Goal: Task Accomplishment & Management: Manage account settings

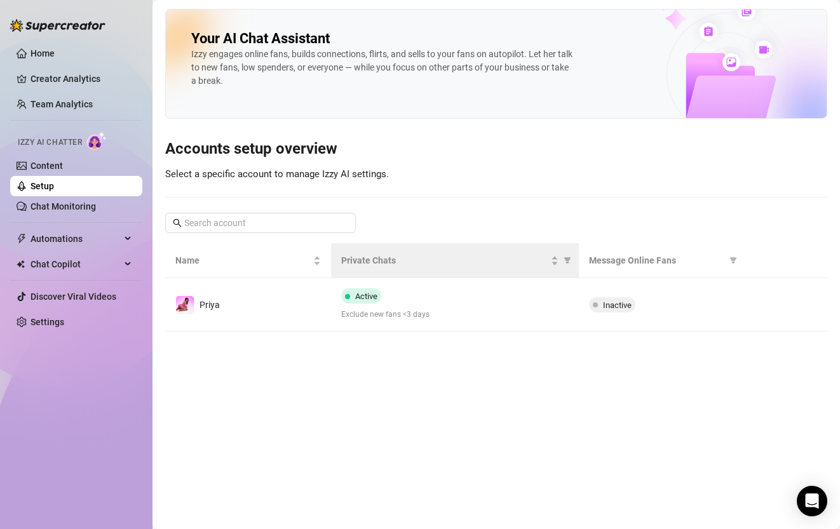
click at [504, 276] on th "Private Chats" at bounding box center [455, 260] width 249 height 35
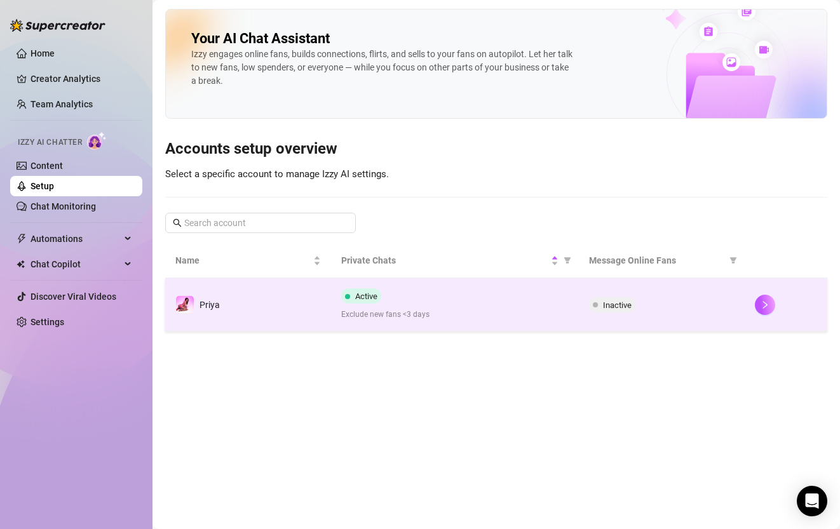
click at [500, 296] on div "Active Exclude new fans <3 days" at bounding box center [455, 305] width 228 height 32
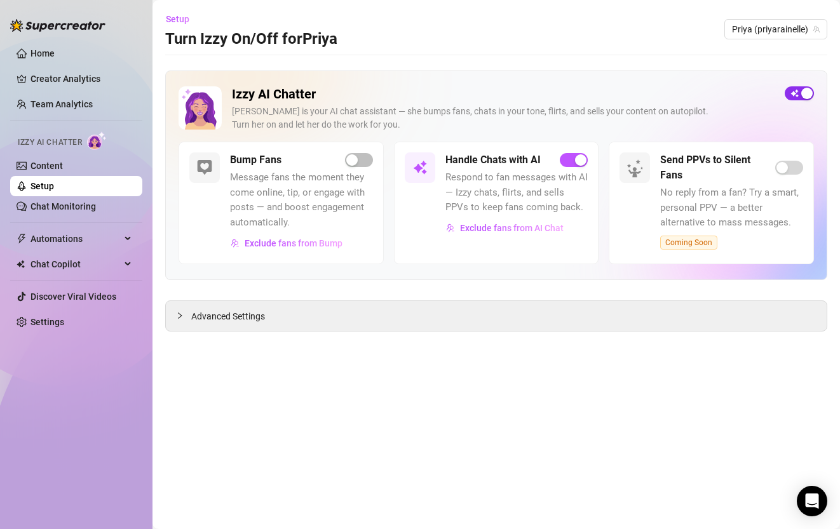
click at [805, 86] on span "button" at bounding box center [799, 93] width 29 height 14
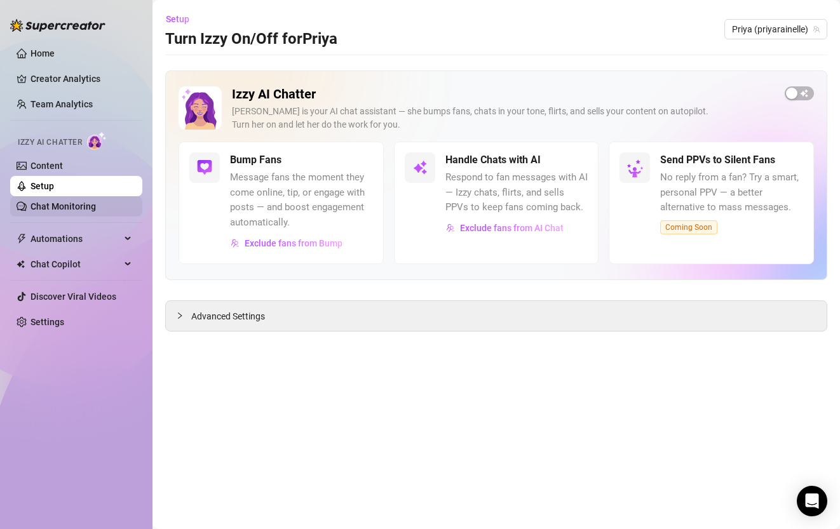
click at [66, 202] on link "Chat Monitoring" at bounding box center [63, 207] width 65 height 10
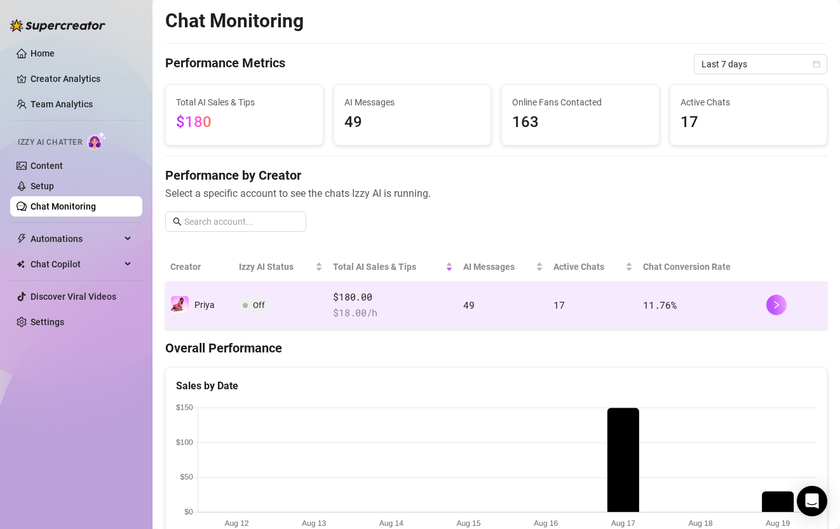
click at [262, 317] on td "Off" at bounding box center [281, 305] width 94 height 47
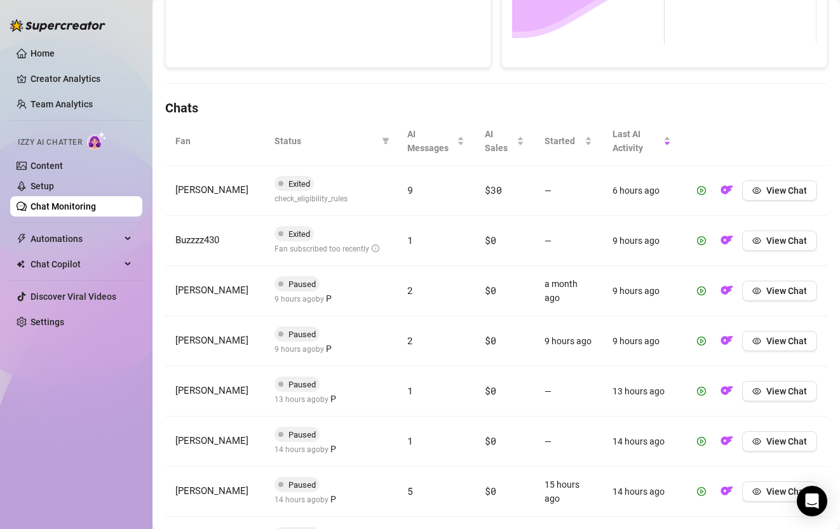
scroll to position [353, 0]
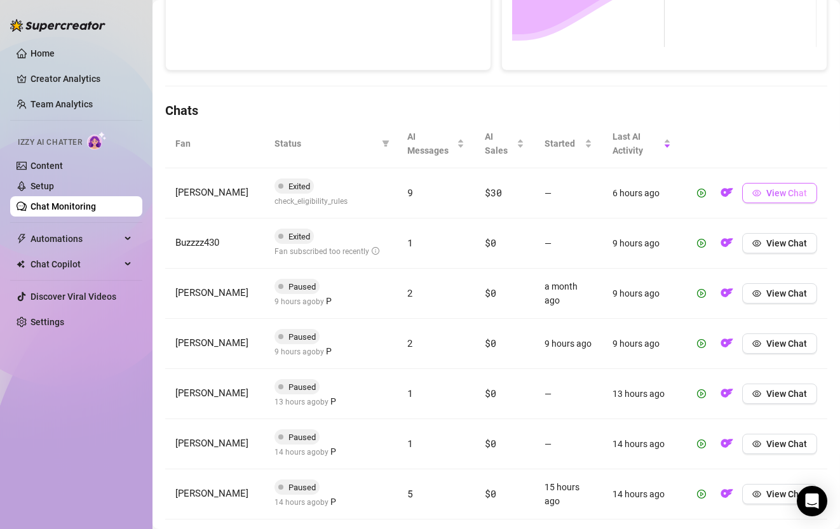
click at [773, 200] on button "View Chat" at bounding box center [779, 193] width 75 height 20
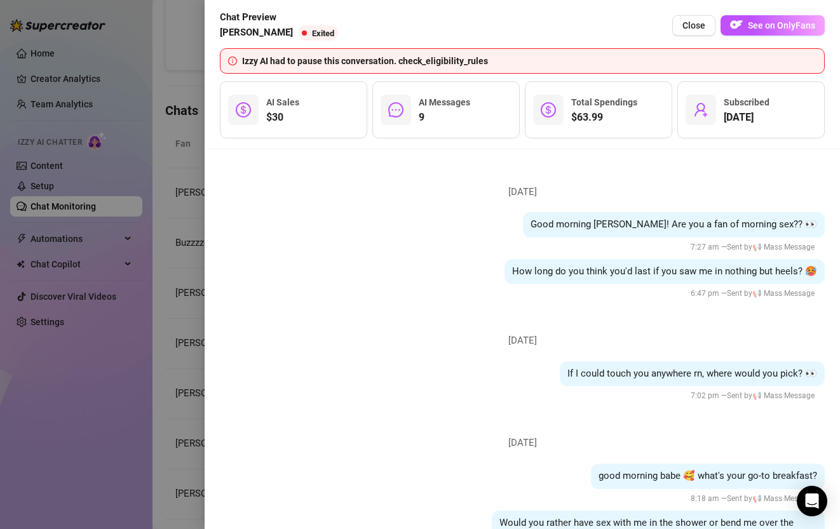
click at [753, 36] on div "Chat Preview [PERSON_NAME] Exited Close See on OnlyFans" at bounding box center [522, 25] width 605 height 31
click at [759, 22] on span "See on OnlyFans" at bounding box center [781, 25] width 67 height 10
click at [701, 29] on span "Close" at bounding box center [694, 25] width 23 height 10
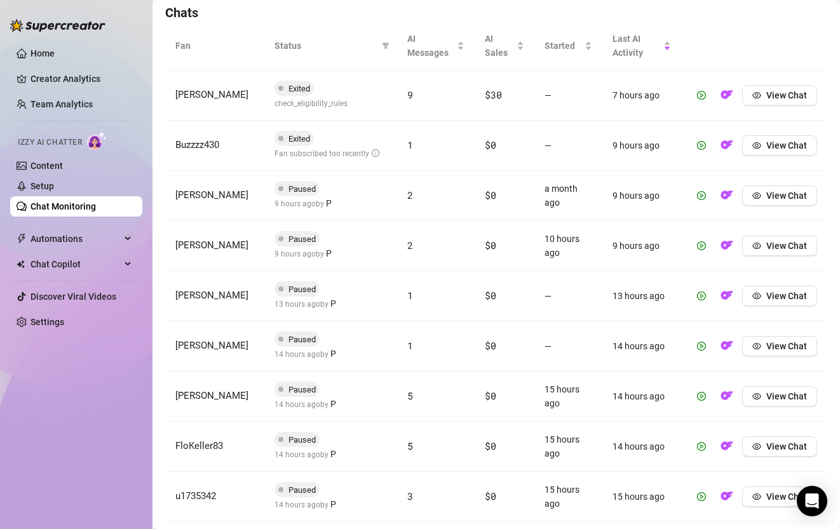
scroll to position [453, 0]
click at [780, 203] on button "View Chat" at bounding box center [779, 194] width 75 height 20
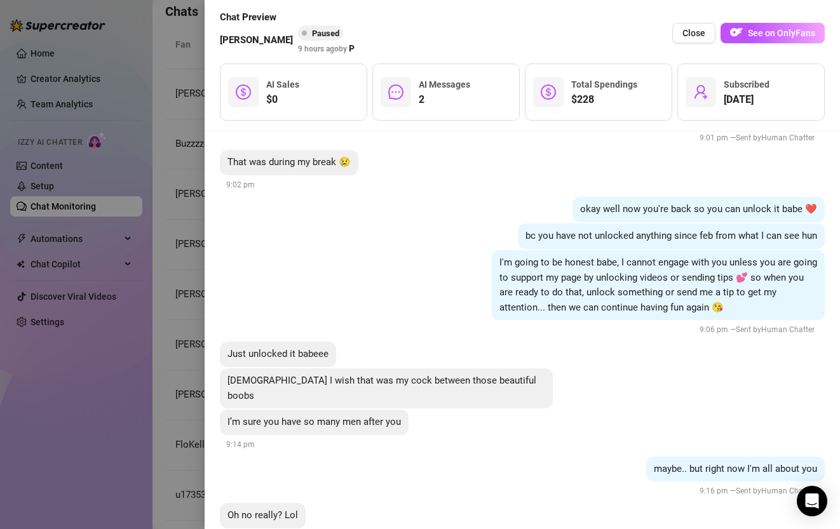
scroll to position [1609, 0]
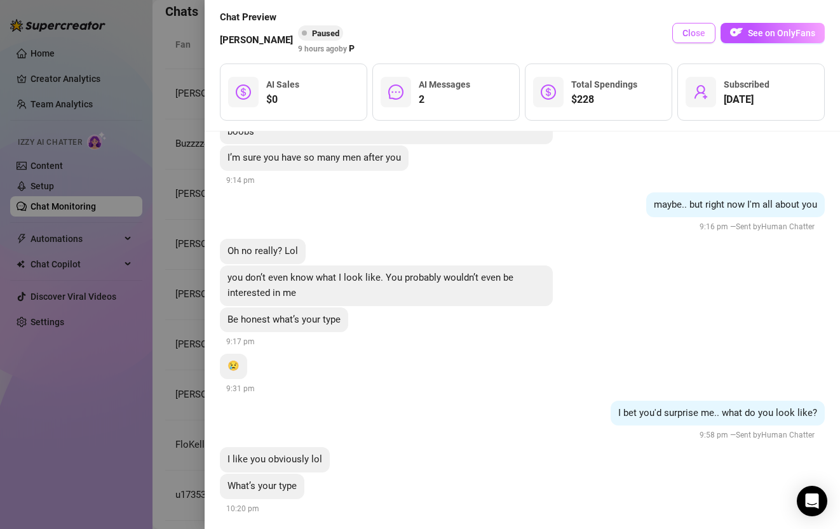
click at [685, 39] on button "Close" at bounding box center [694, 33] width 43 height 20
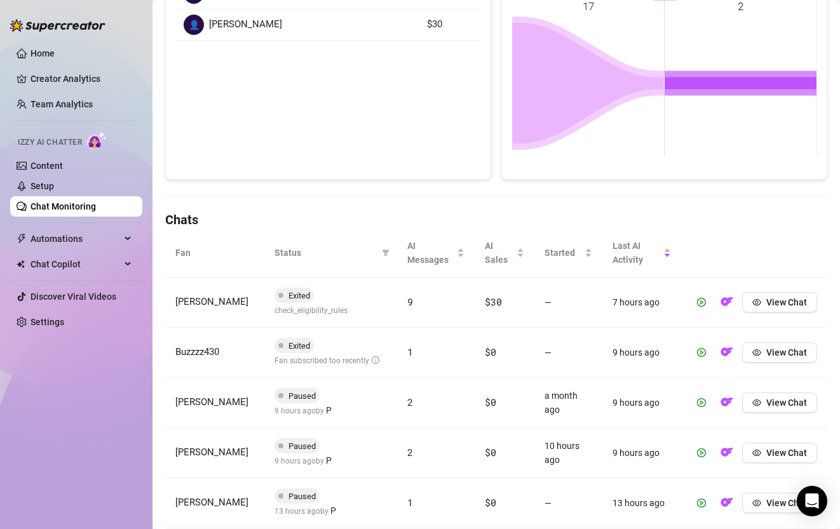
scroll to position [0, 0]
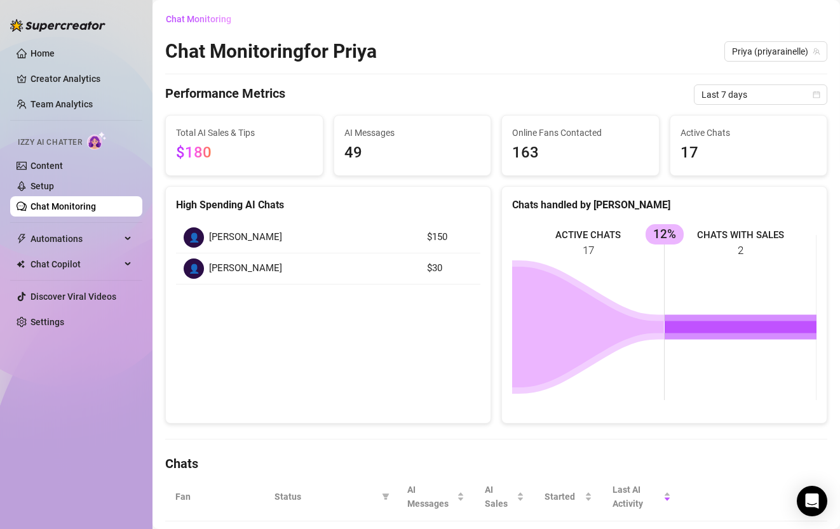
click at [235, 241] on span "[PERSON_NAME]" at bounding box center [245, 237] width 73 height 15
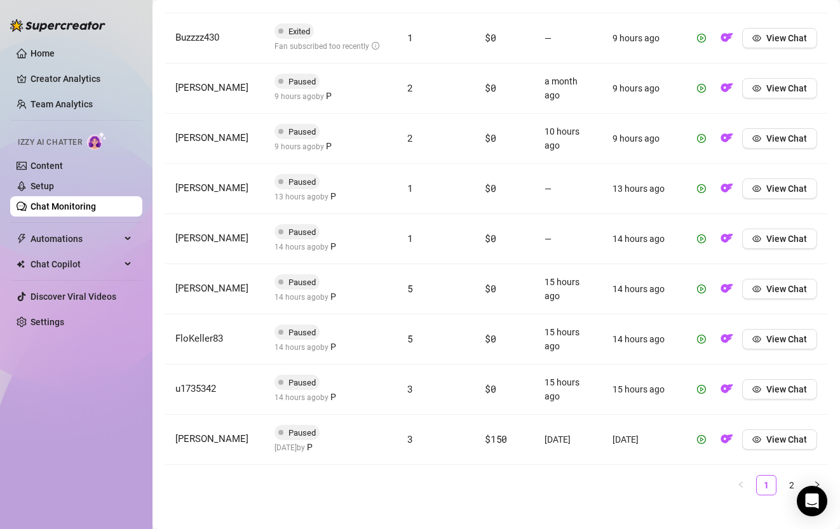
scroll to position [573, 0]
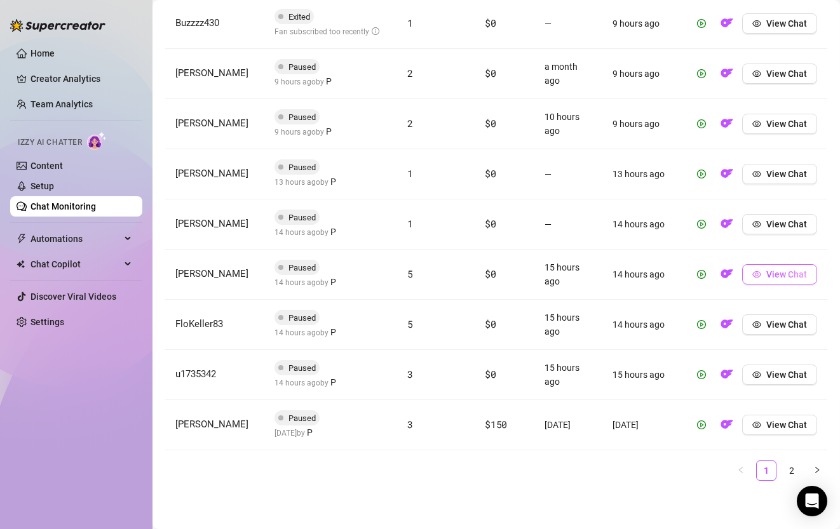
click at [771, 281] on button "View Chat" at bounding box center [779, 274] width 75 height 20
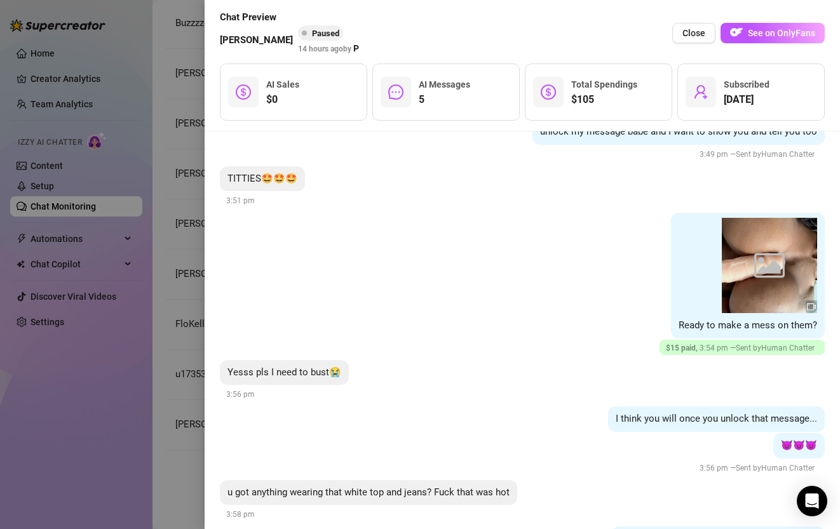
scroll to position [1437, 0]
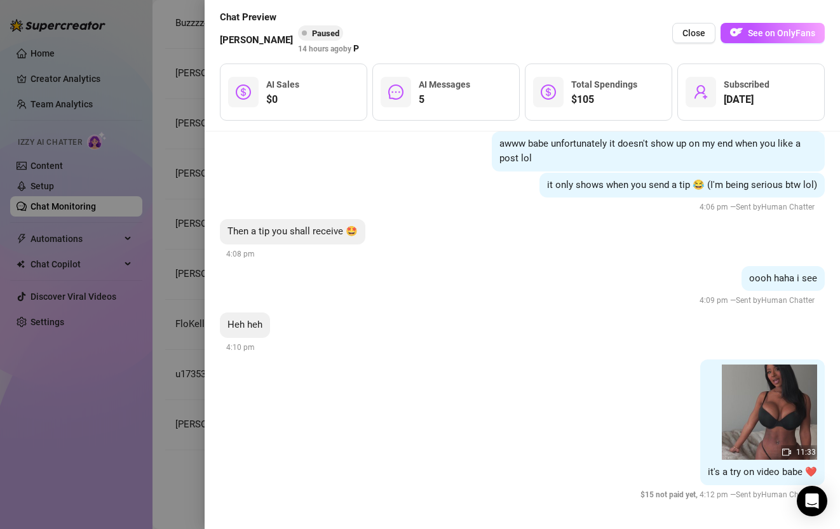
click at [186, 296] on div at bounding box center [420, 264] width 840 height 529
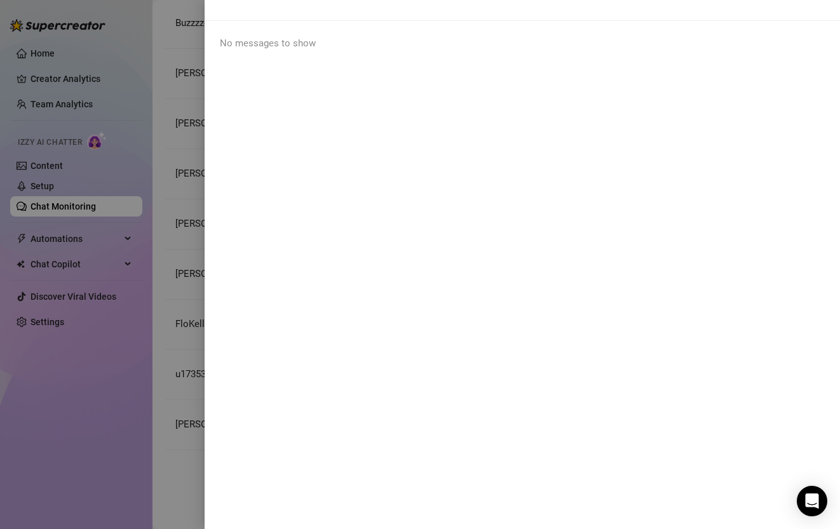
scroll to position [0, 0]
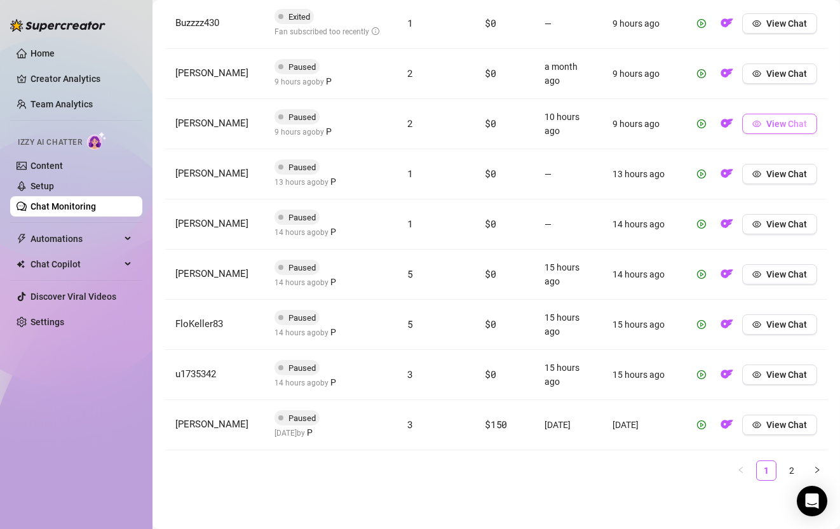
click at [780, 128] on span "View Chat" at bounding box center [787, 124] width 41 height 10
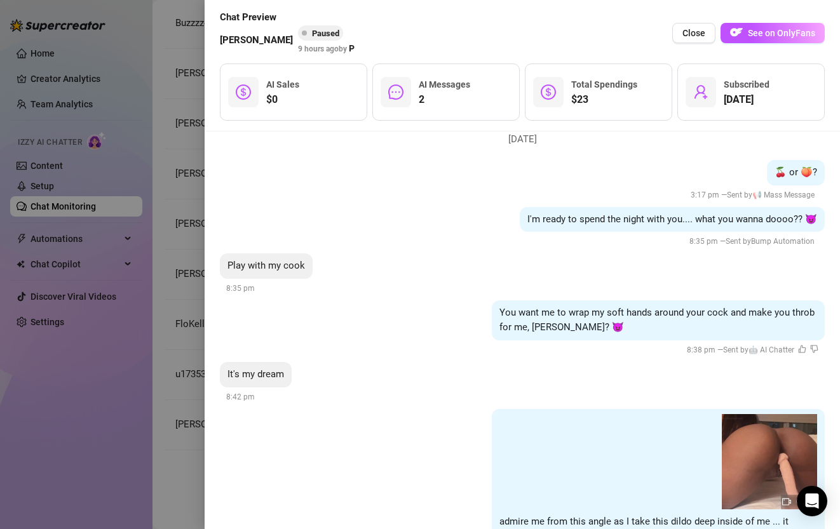
scroll to position [669, 0]
click at [191, 327] on div at bounding box center [420, 264] width 840 height 529
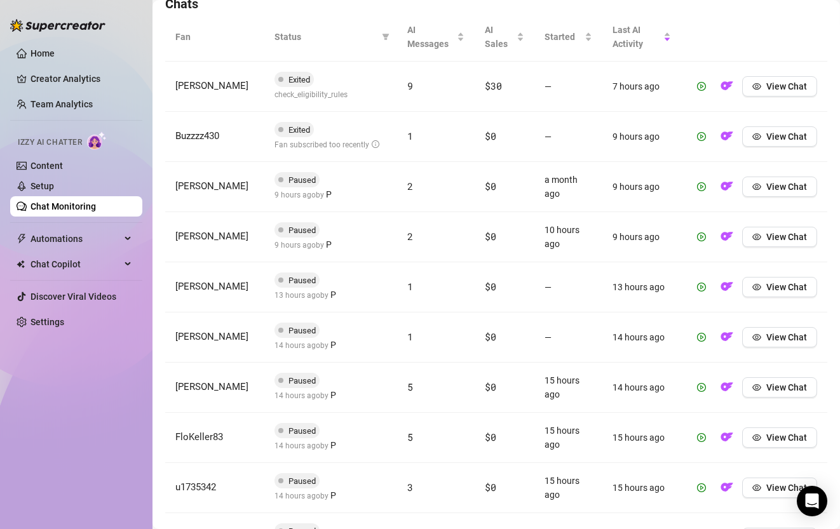
scroll to position [459, 0]
click at [781, 189] on span "View Chat" at bounding box center [787, 188] width 41 height 10
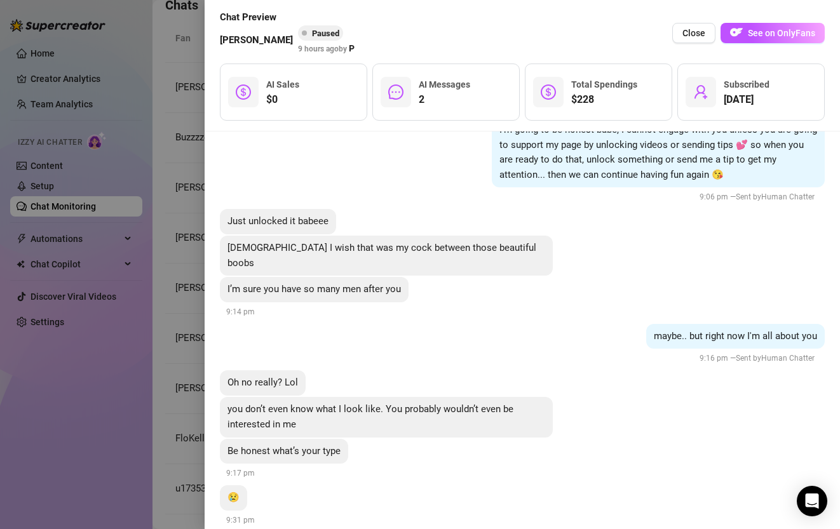
scroll to position [1609, 0]
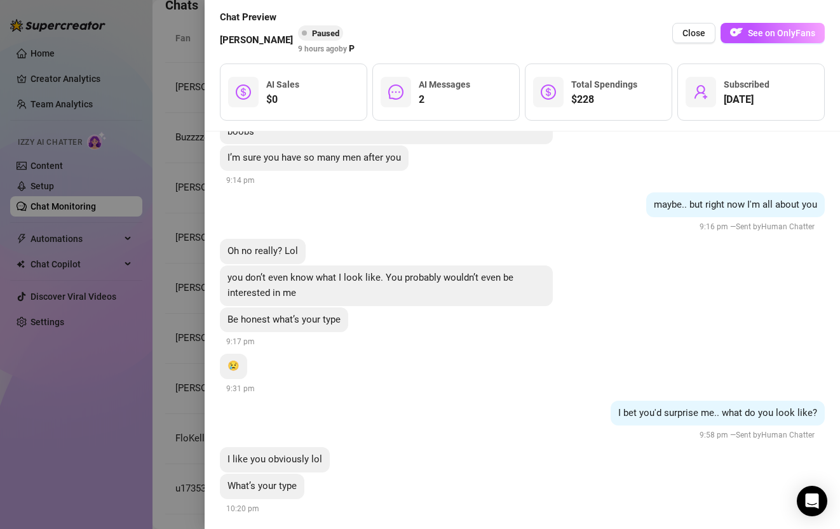
click at [177, 299] on div at bounding box center [420, 264] width 840 height 529
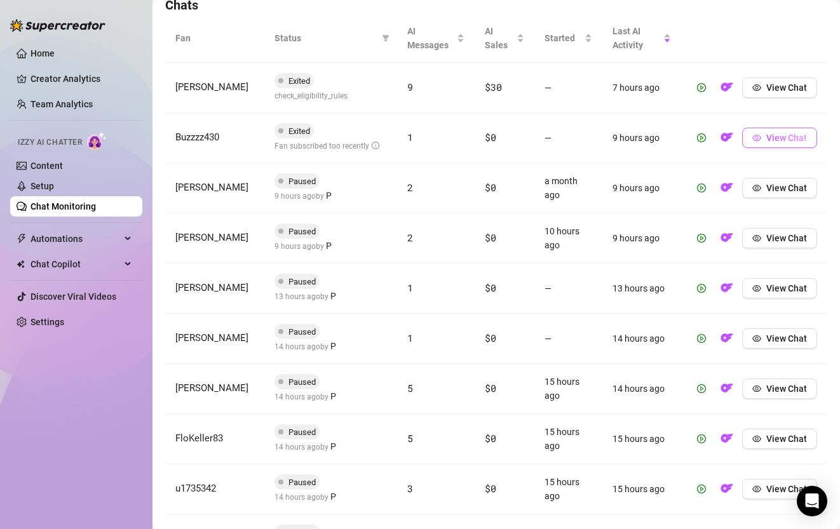
click at [789, 135] on span "View Chat" at bounding box center [787, 138] width 41 height 10
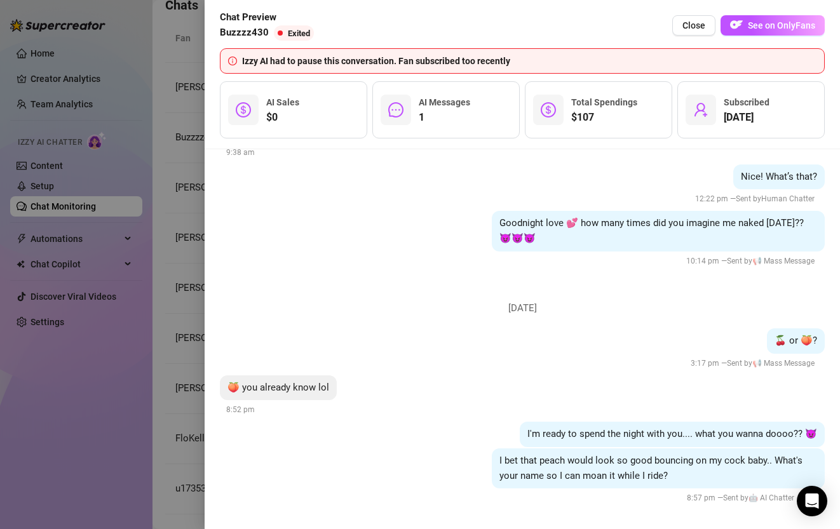
scroll to position [617, 0]
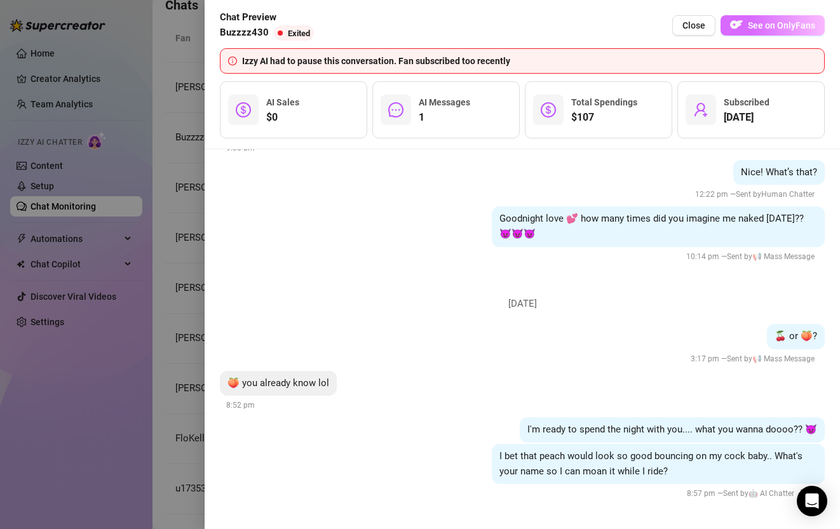
click at [762, 25] on span "See on OnlyFans" at bounding box center [781, 25] width 67 height 10
click at [181, 219] on div at bounding box center [420, 264] width 840 height 529
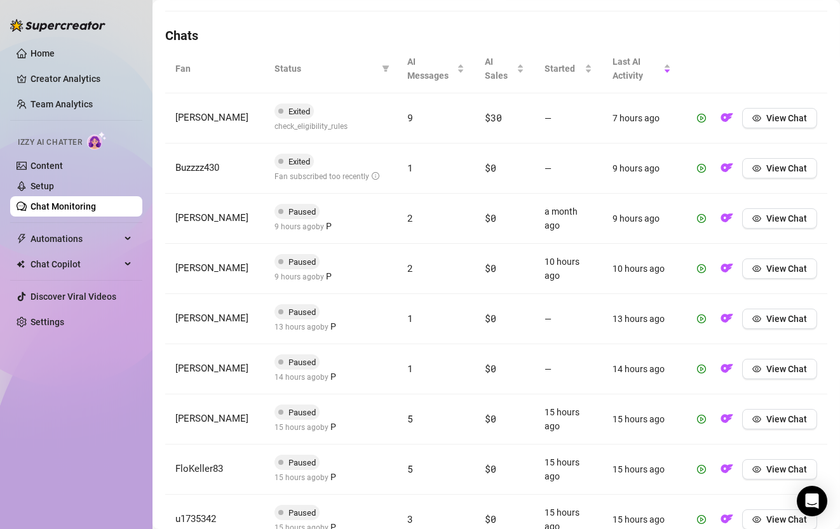
scroll to position [456, 0]
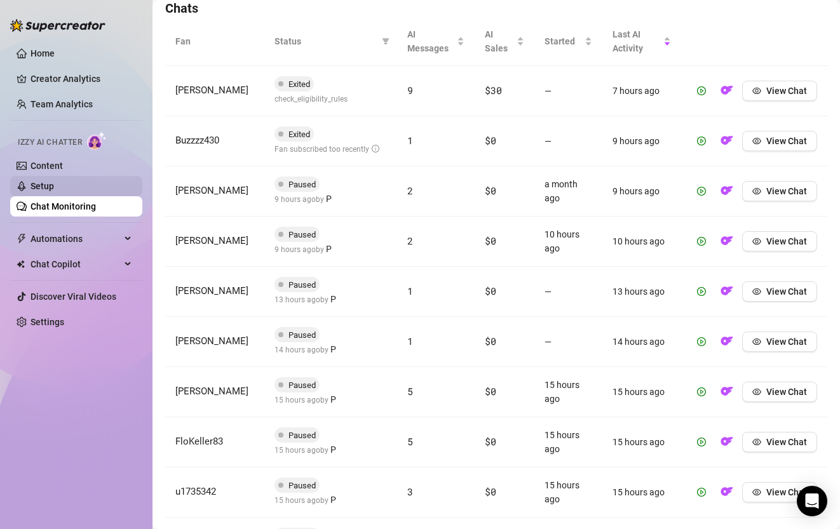
click at [54, 191] on link "Setup" at bounding box center [43, 186] width 24 height 10
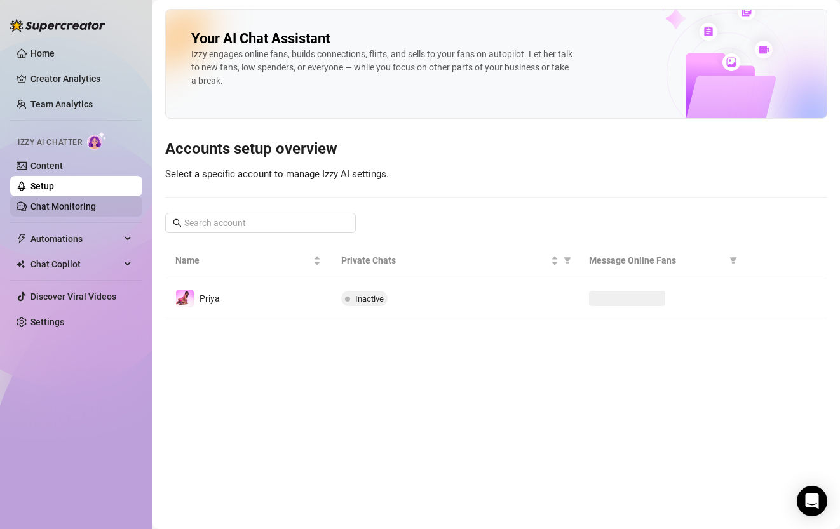
click at [71, 212] on link "Chat Monitoring" at bounding box center [63, 207] width 65 height 10
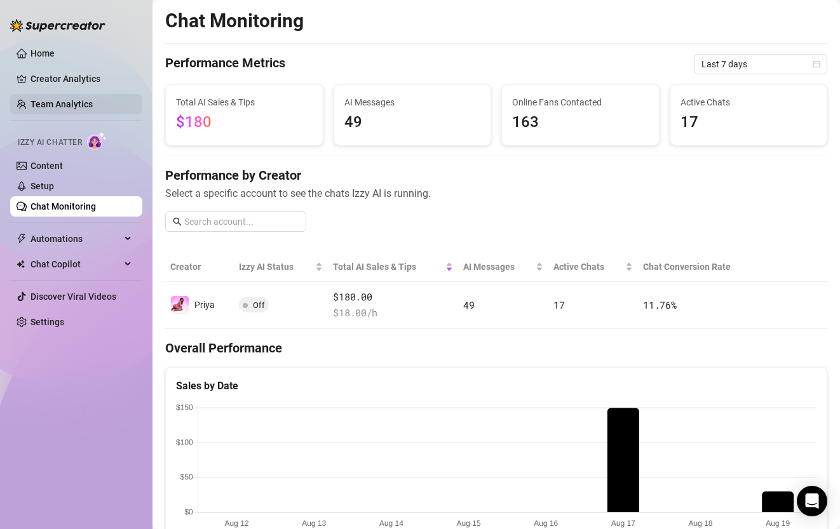
click at [77, 102] on link "Team Analytics" at bounding box center [62, 104] width 62 height 10
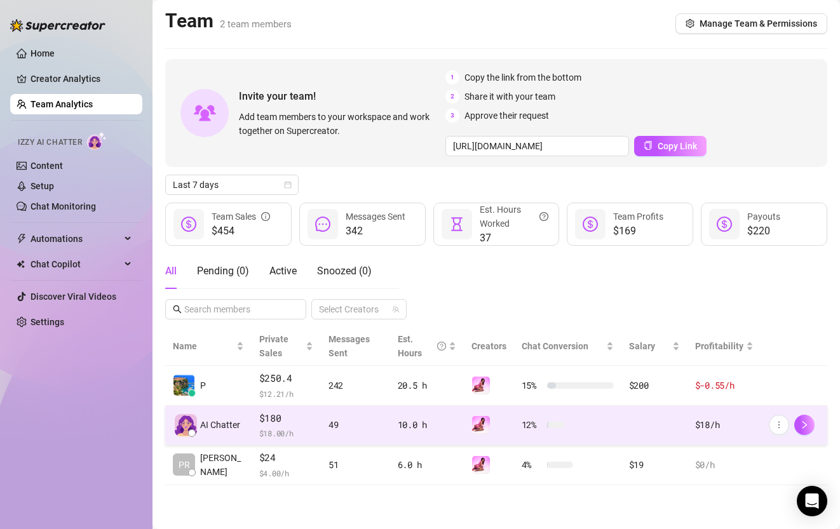
click at [348, 435] on td "49" at bounding box center [355, 426] width 69 height 40
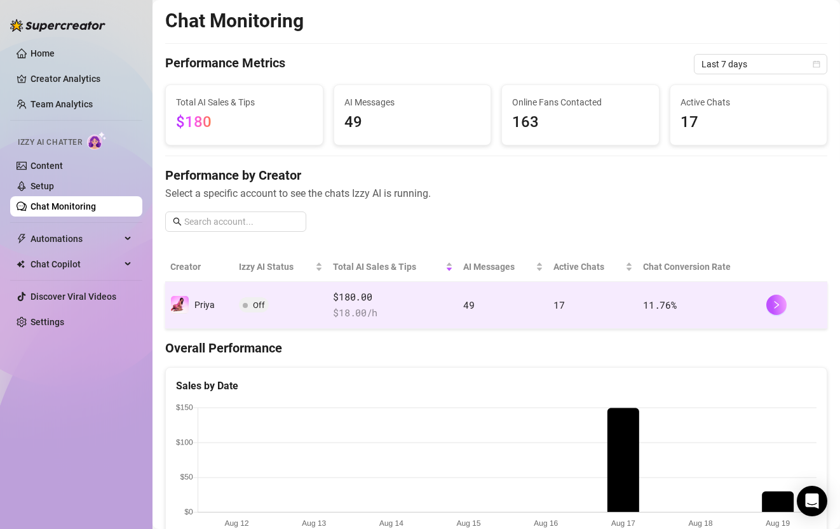
click at [413, 310] on span "$ 18.00 /h" at bounding box center [393, 313] width 120 height 15
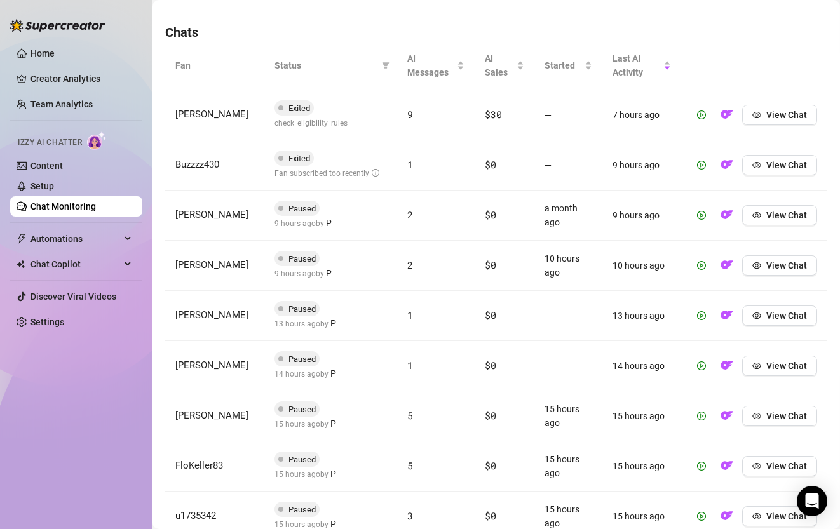
scroll to position [431, 0]
click at [768, 321] on span "View Chat" at bounding box center [787, 316] width 41 height 10
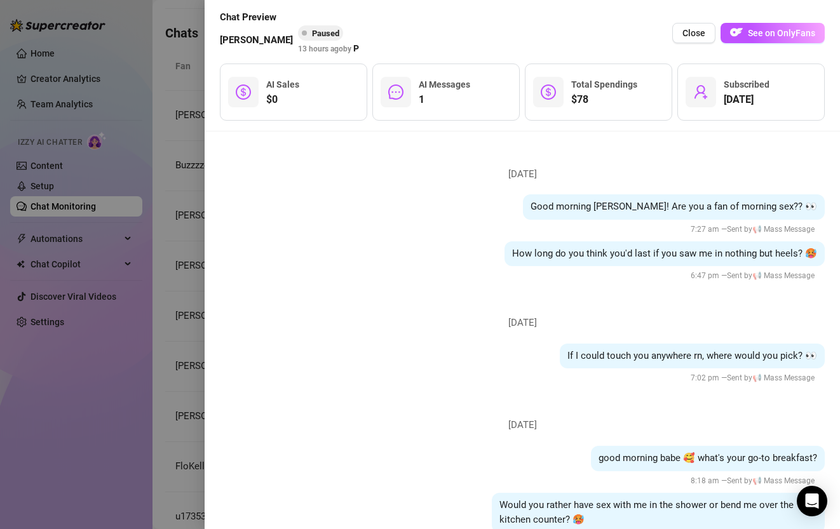
scroll to position [479, 0]
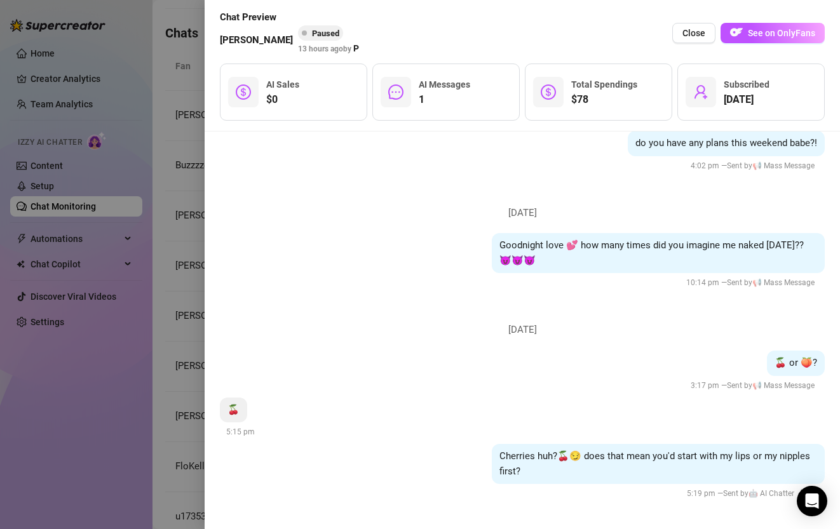
click at [179, 295] on div at bounding box center [420, 264] width 840 height 529
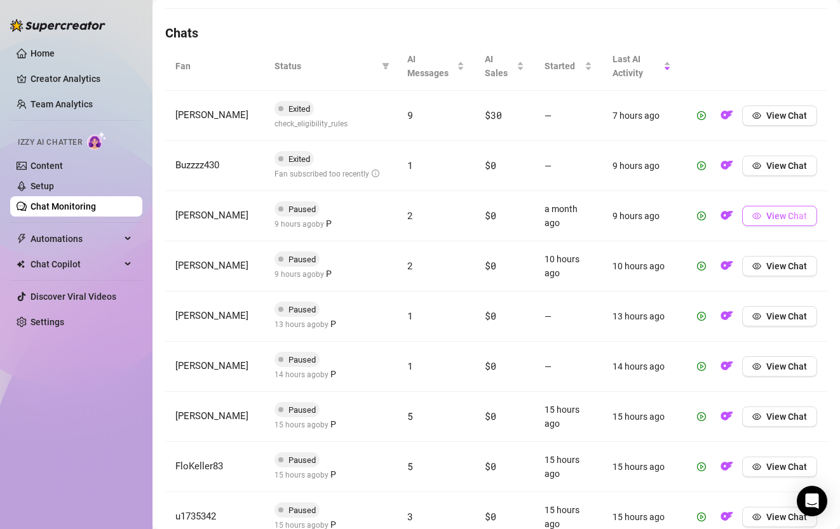
click at [779, 221] on button "View Chat" at bounding box center [779, 216] width 75 height 20
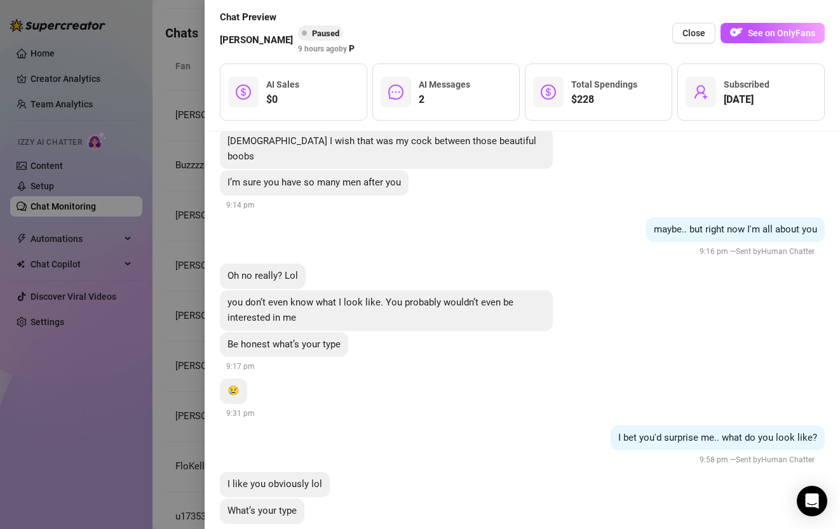
scroll to position [1609, 0]
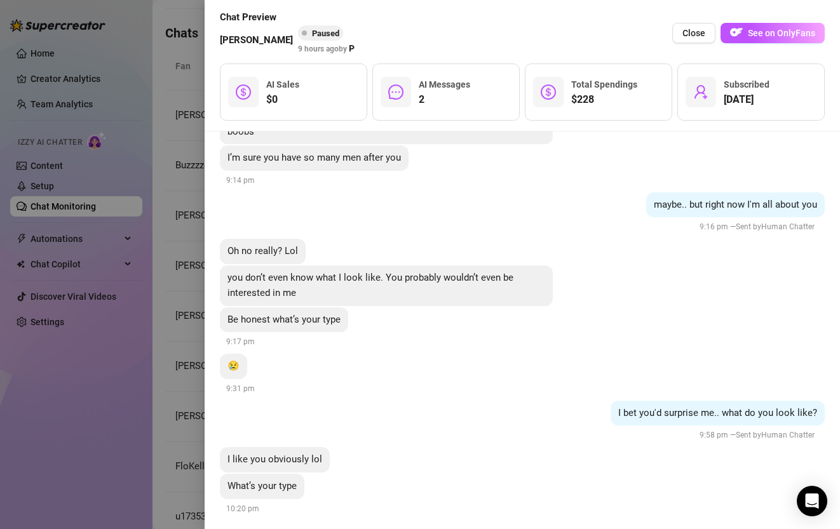
click at [167, 273] on div at bounding box center [420, 264] width 840 height 529
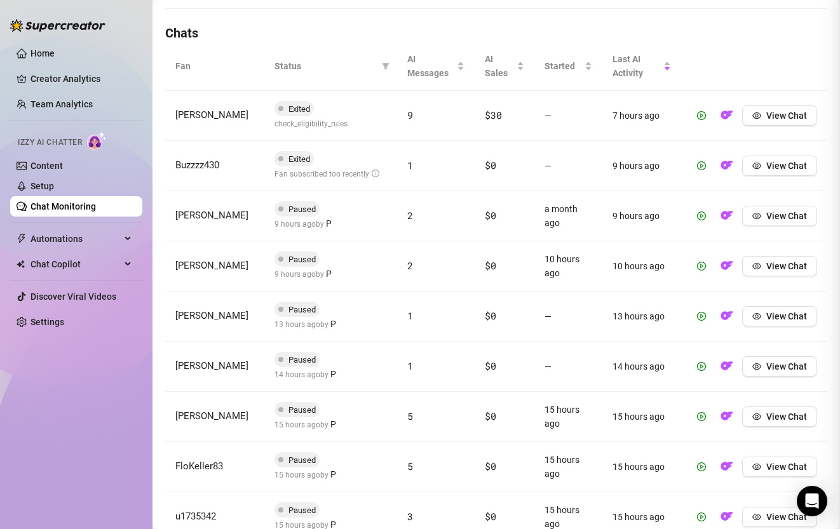
scroll to position [0, 0]
click at [781, 273] on button "View Chat" at bounding box center [779, 266] width 75 height 20
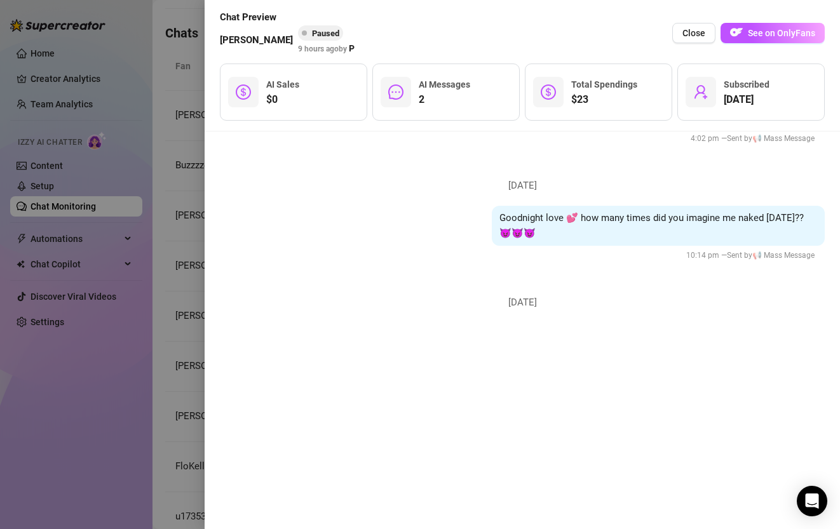
scroll to position [735, 0]
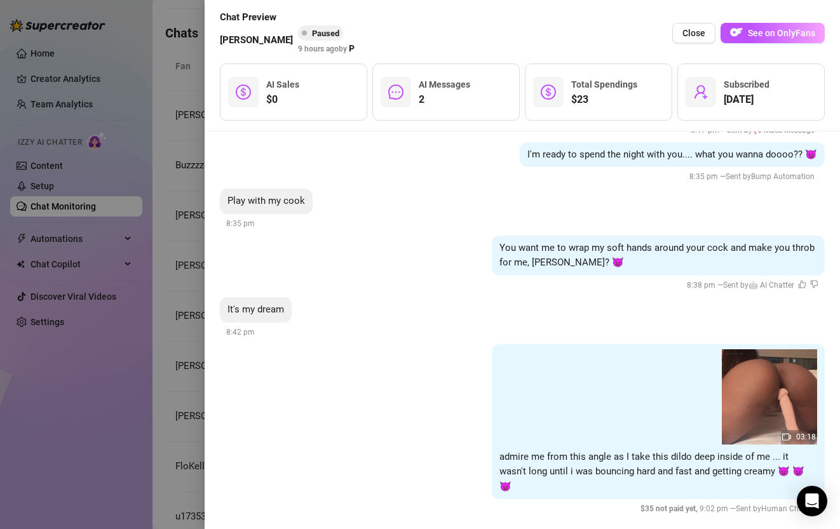
click at [181, 274] on div at bounding box center [420, 264] width 840 height 529
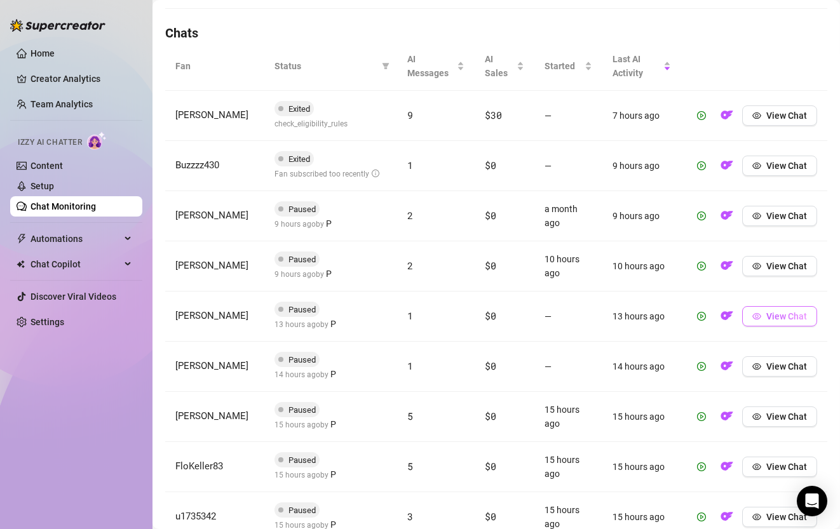
click at [779, 318] on span "View Chat" at bounding box center [787, 316] width 41 height 10
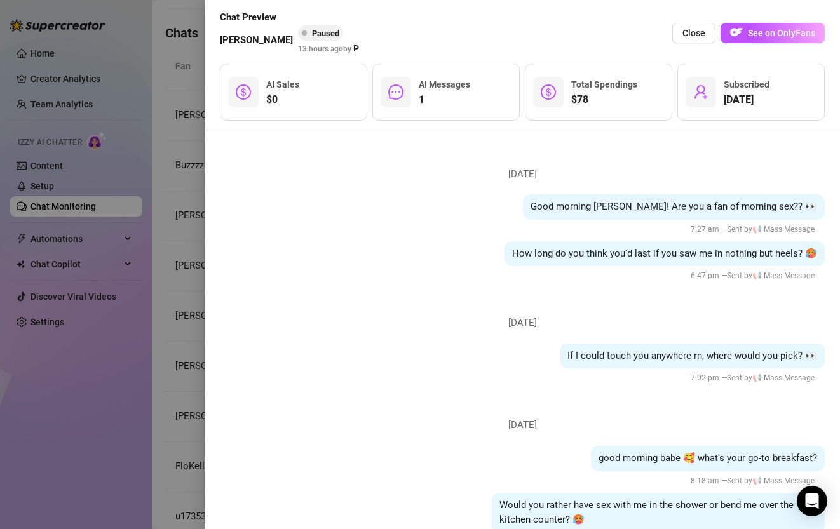
scroll to position [479, 0]
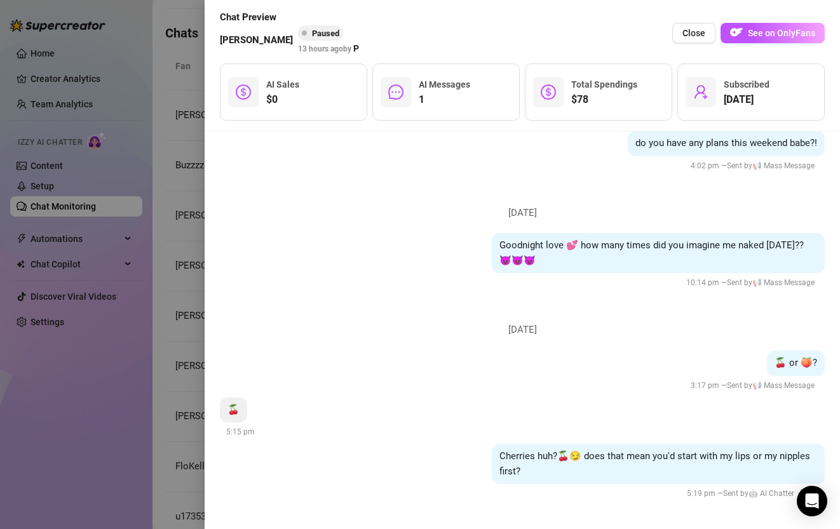
click at [187, 285] on div at bounding box center [420, 264] width 840 height 529
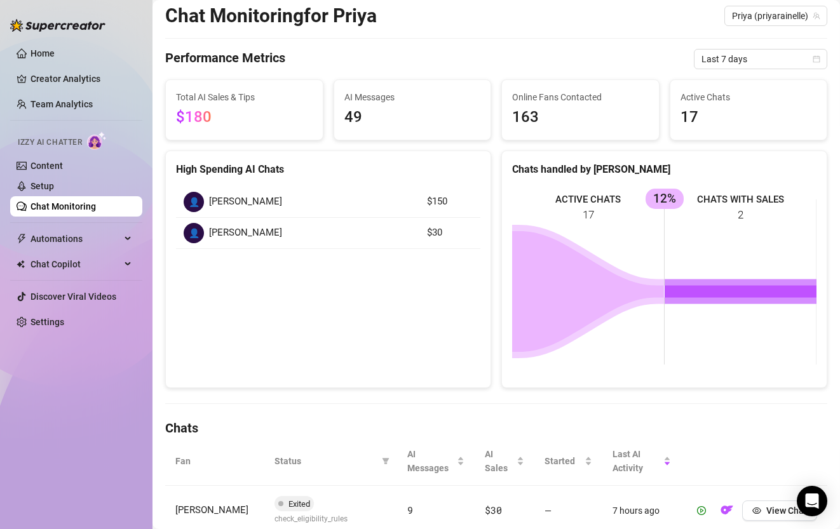
scroll to position [0, 0]
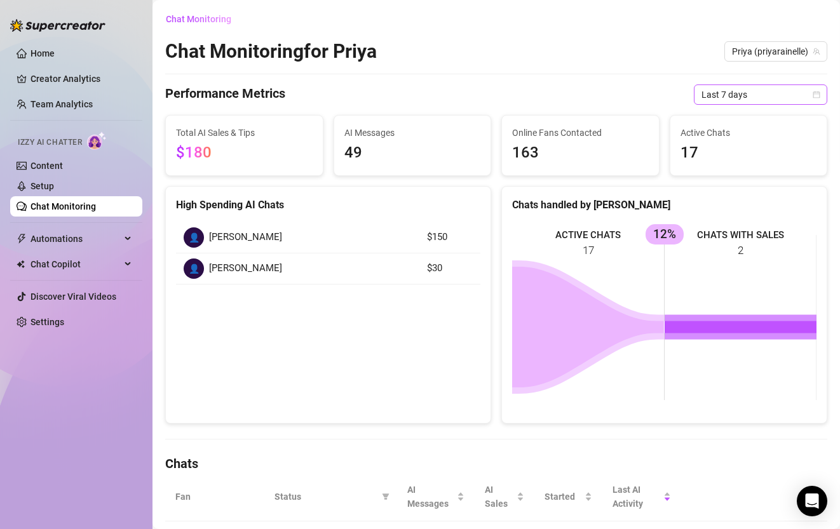
click at [735, 99] on span "Last 7 days" at bounding box center [761, 94] width 118 height 19
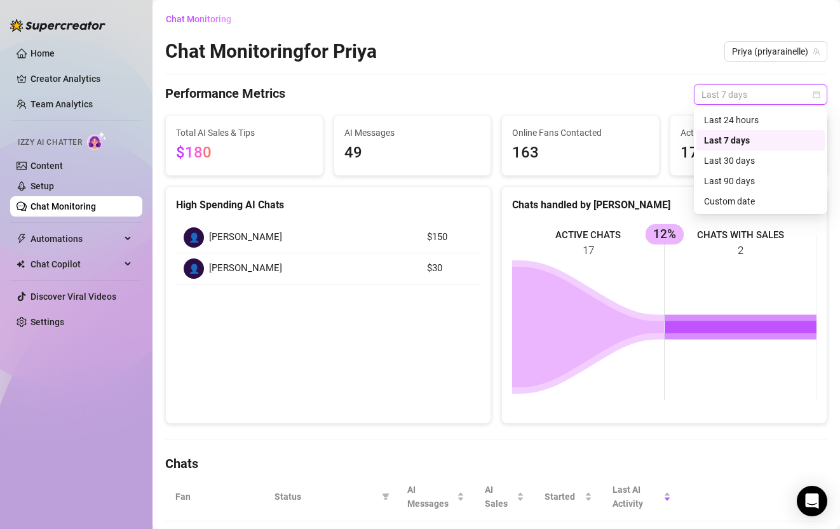
click at [604, 85] on div "Performance Metrics Last 7 days" at bounding box center [496, 95] width 662 height 20
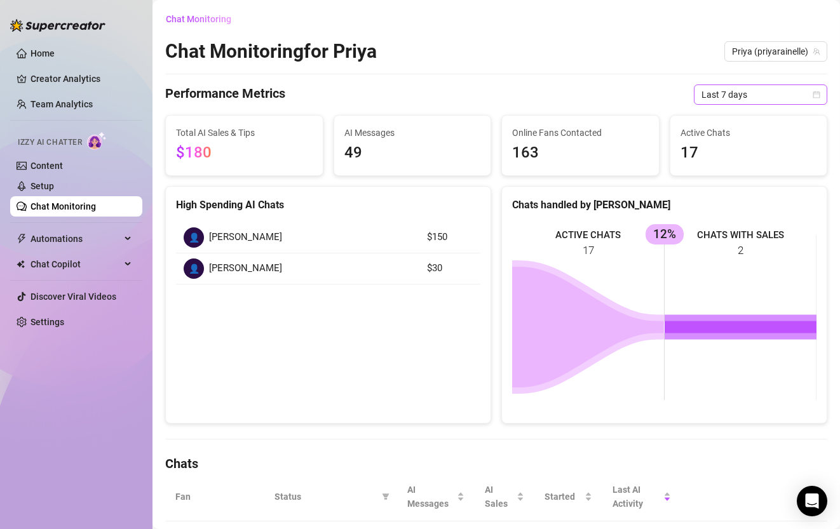
click at [737, 93] on span "Last 7 days" at bounding box center [761, 94] width 118 height 19
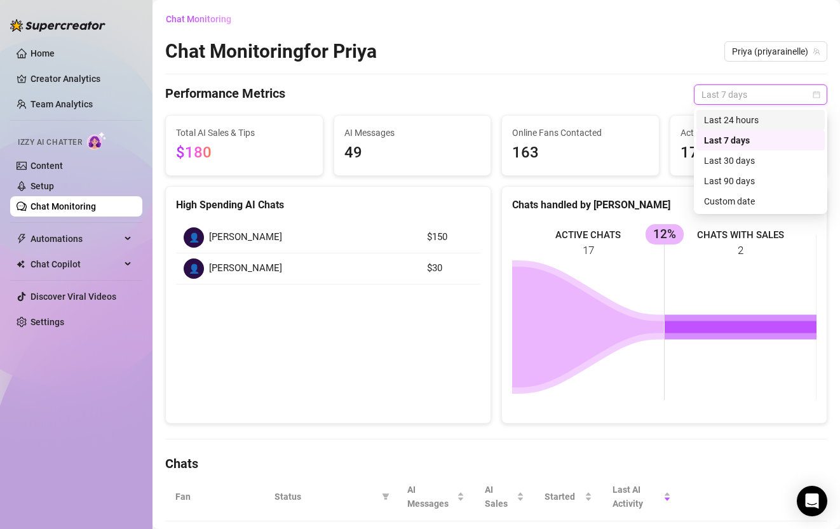
click at [748, 120] on div "Last 24 hours" at bounding box center [760, 120] width 113 height 14
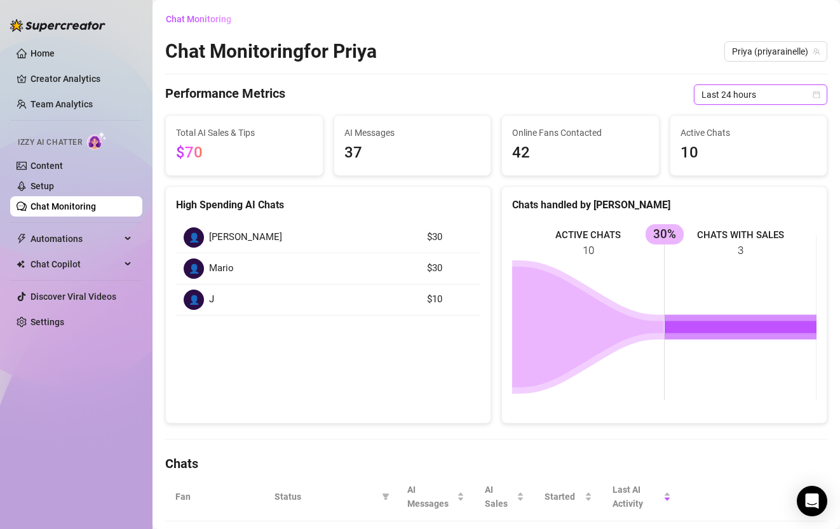
click at [528, 71] on div "Chat Monitoring Chat Monitoring for [PERSON_NAME] (priyarainelle) Performance M…" at bounding box center [496, 532] width 662 height 1046
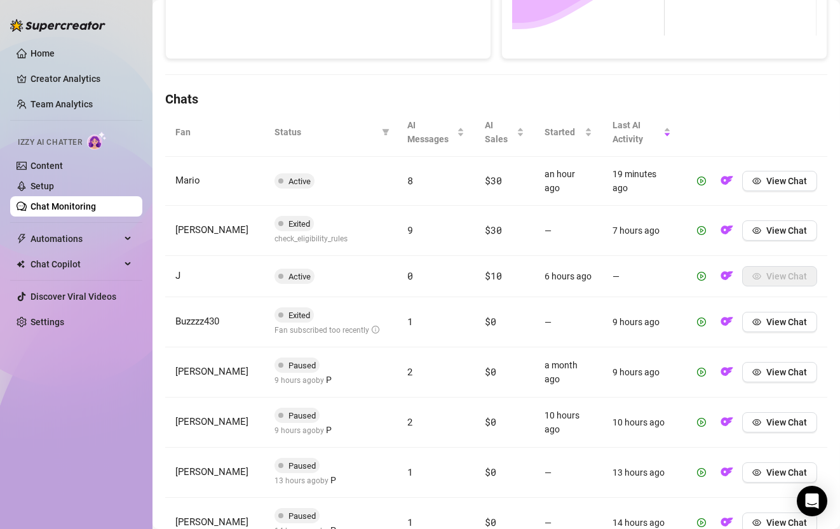
scroll to position [563, 0]
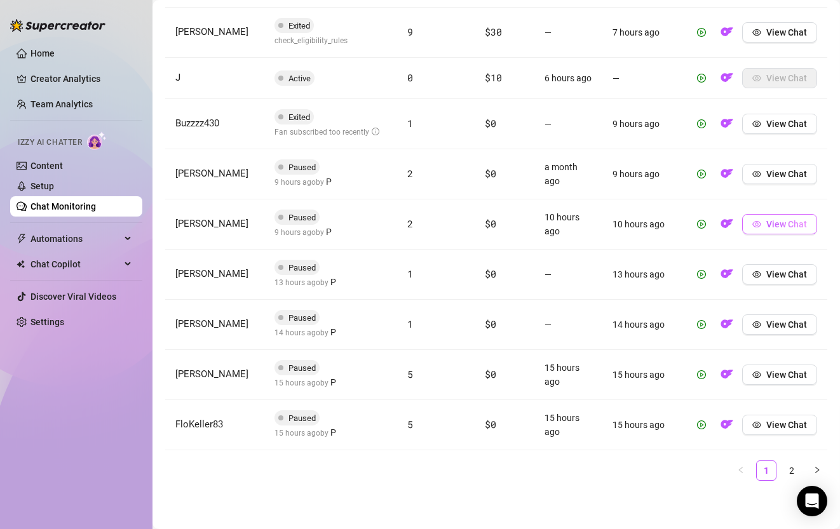
click at [792, 222] on span "View Chat" at bounding box center [787, 224] width 41 height 10
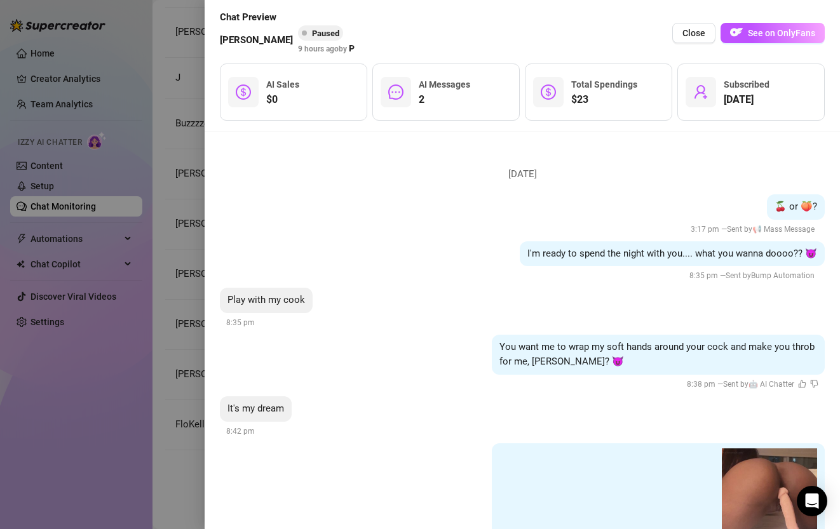
scroll to position [99, 0]
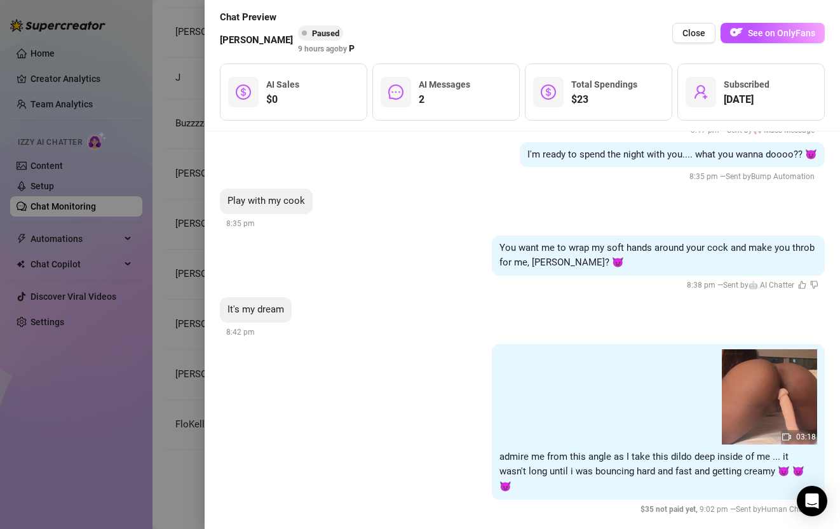
click at [182, 276] on div at bounding box center [420, 264] width 840 height 529
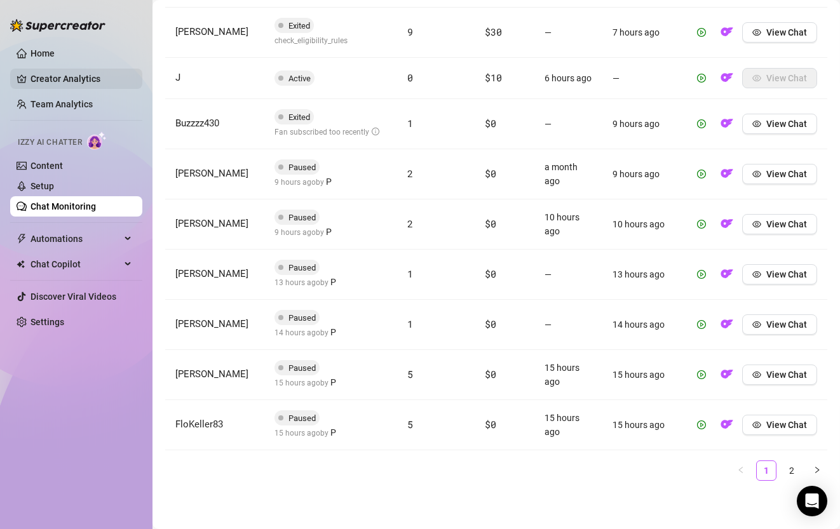
click at [78, 72] on link "Creator Analytics" at bounding box center [82, 79] width 102 height 20
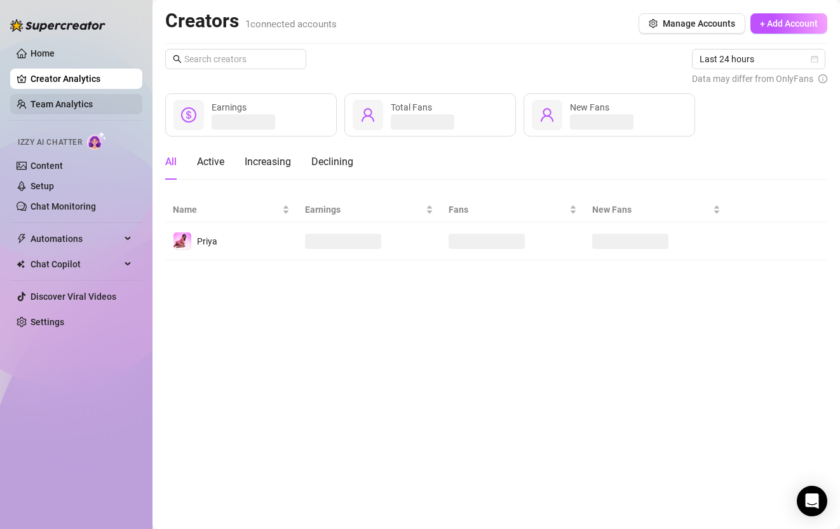
click at [69, 106] on link "Team Analytics" at bounding box center [62, 104] width 62 height 10
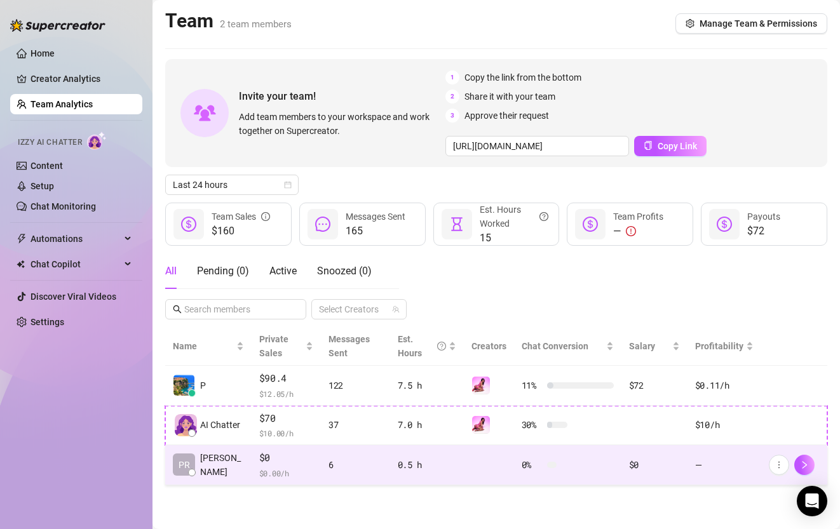
click at [289, 467] on span "$ 0.00 /h" at bounding box center [286, 473] width 54 height 13
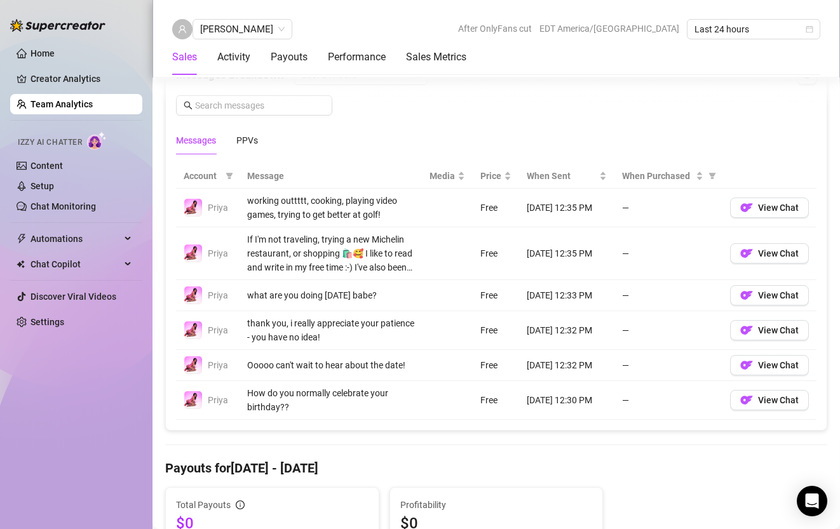
scroll to position [856, 0]
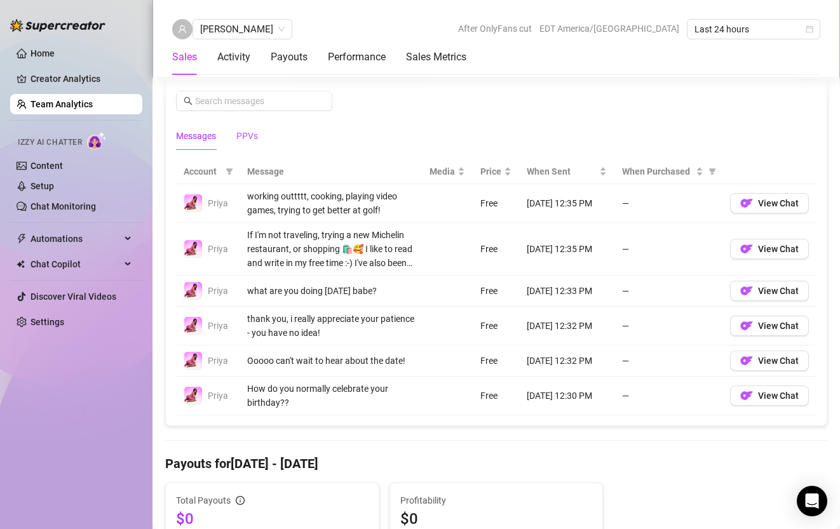
click at [252, 131] on div "PPVs" at bounding box center [247, 136] width 22 height 14
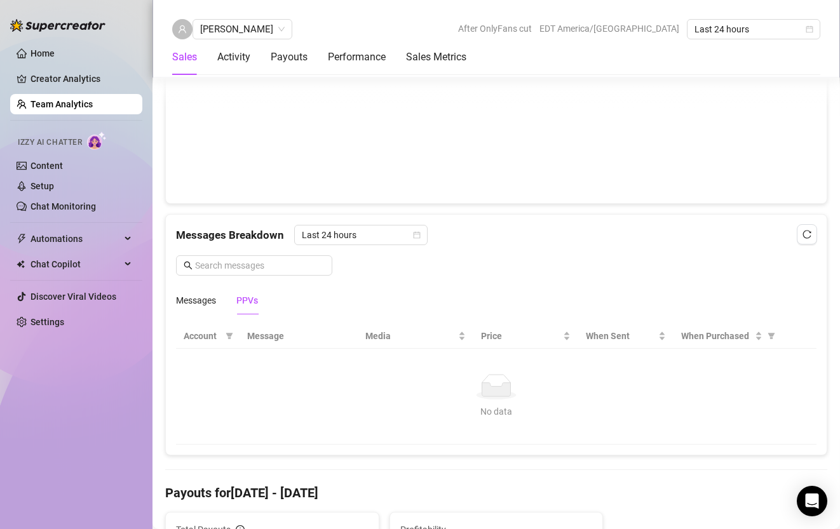
scroll to position [558, 0]
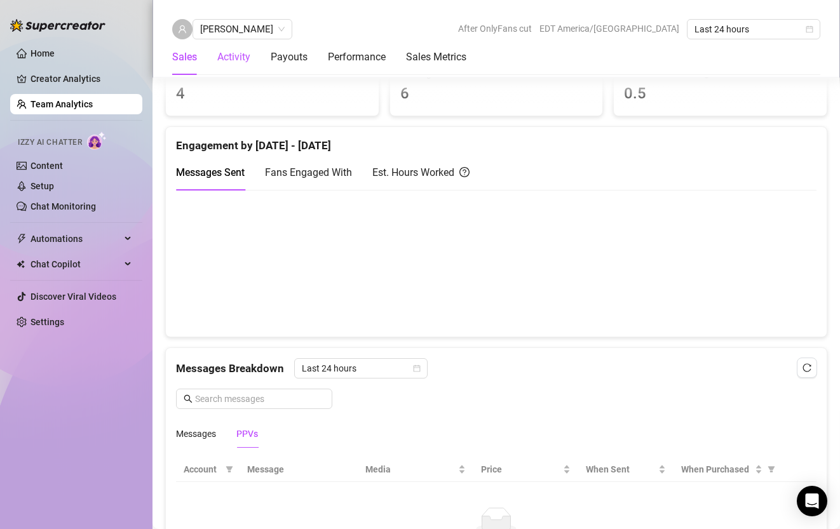
click at [246, 55] on div "Activity" at bounding box center [233, 57] width 33 height 15
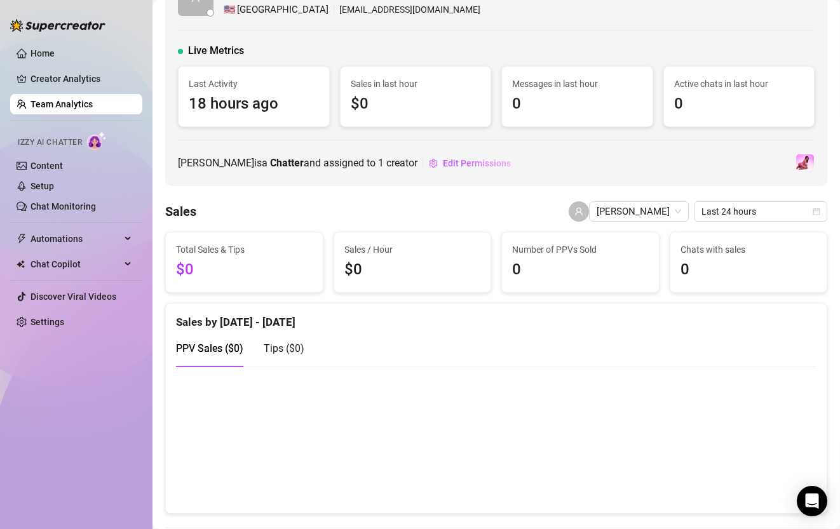
scroll to position [0, 0]
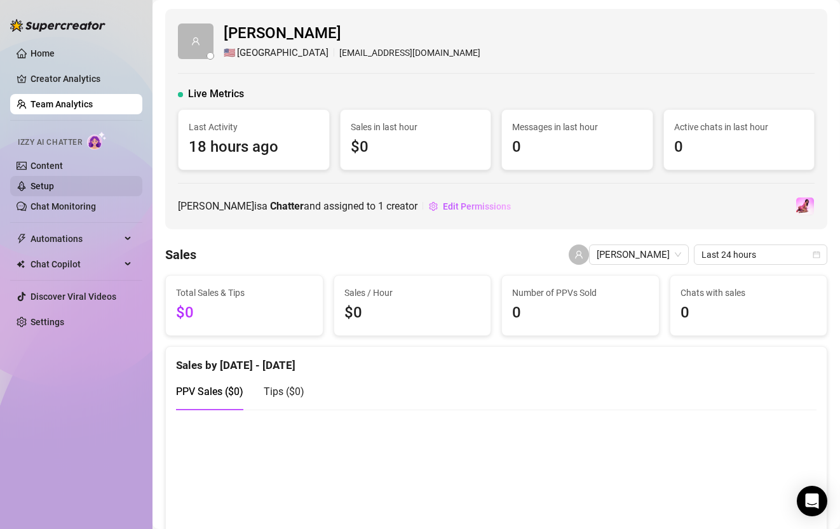
click at [54, 181] on link "Setup" at bounding box center [43, 186] width 24 height 10
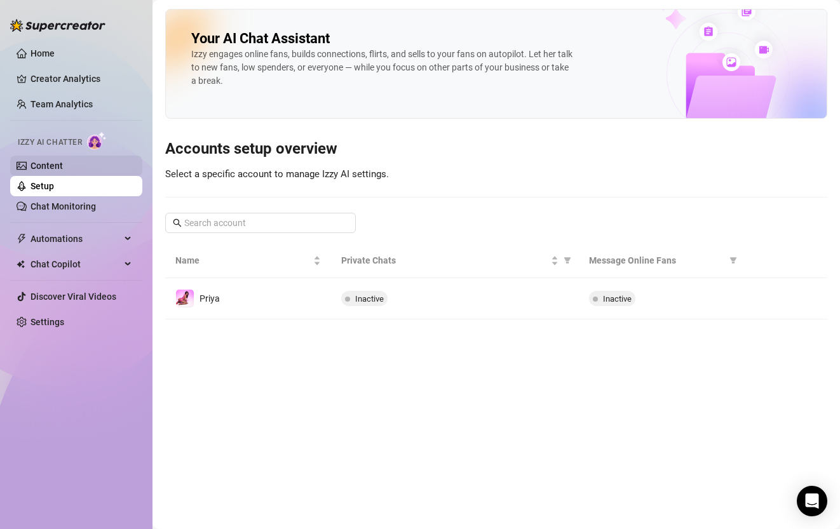
click at [63, 164] on link "Content" at bounding box center [47, 166] width 32 height 10
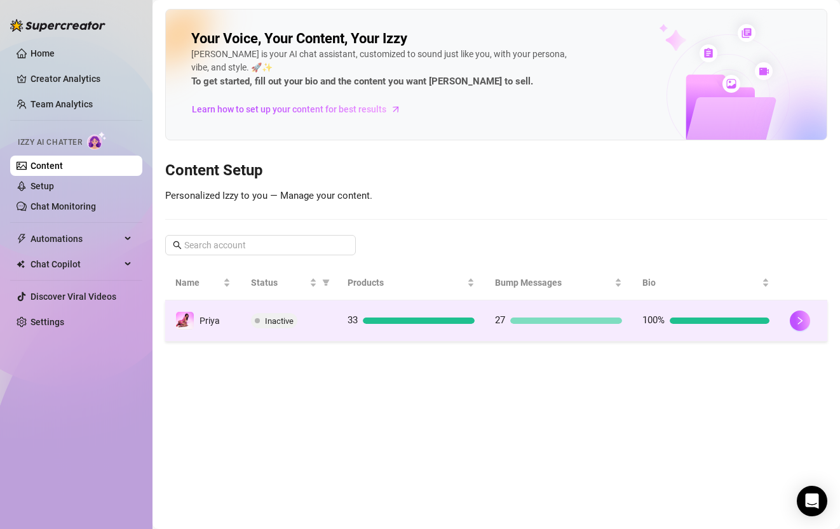
click at [327, 313] on td "Inactive" at bounding box center [289, 321] width 97 height 41
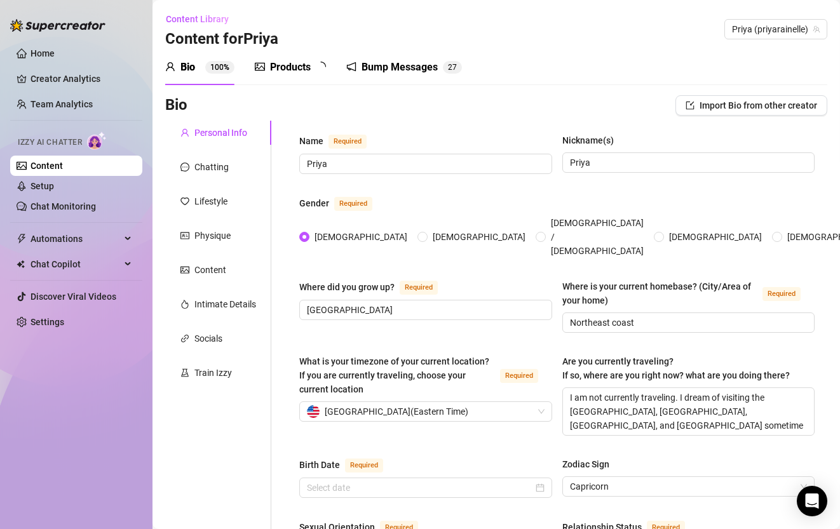
click at [289, 69] on div "Products" at bounding box center [290, 67] width 41 height 15
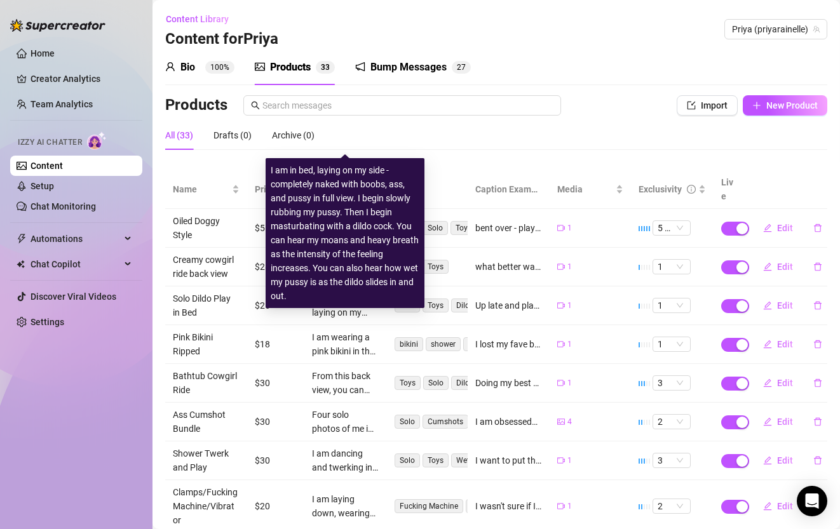
scroll to position [155, 0]
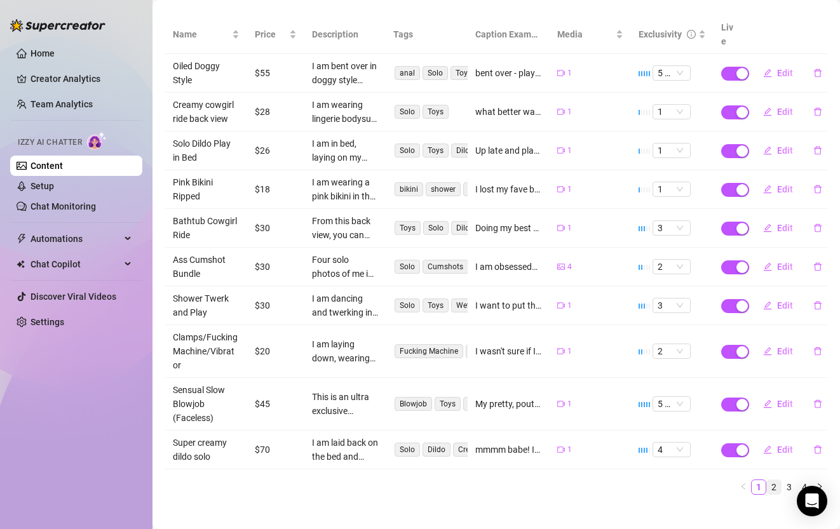
click at [781, 480] on li "2" at bounding box center [774, 487] width 15 height 15
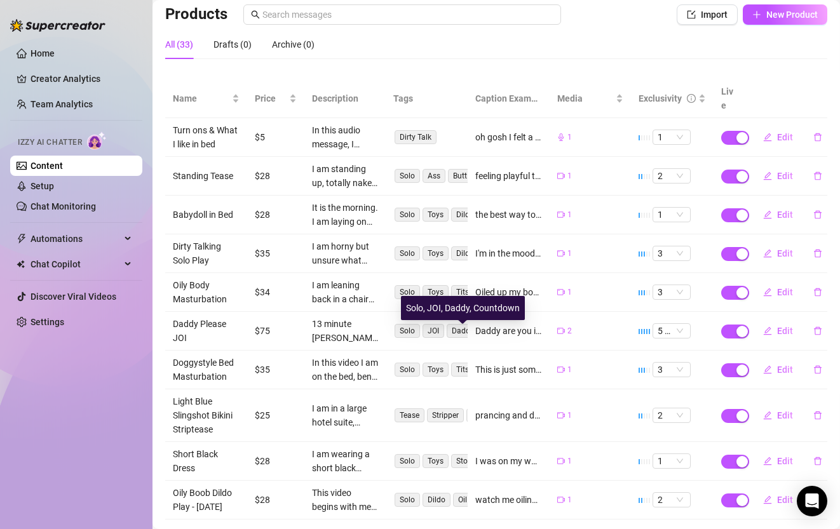
scroll to position [141, 0]
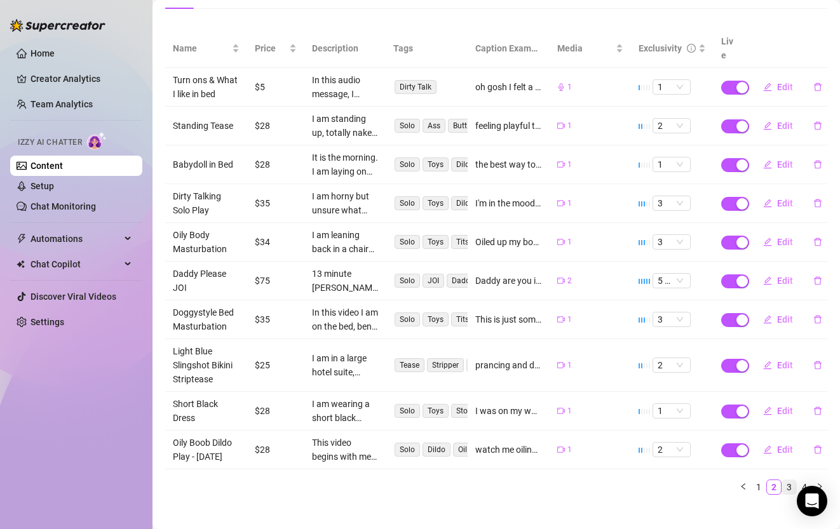
click at [786, 481] on link "3" at bounding box center [789, 488] width 14 height 14
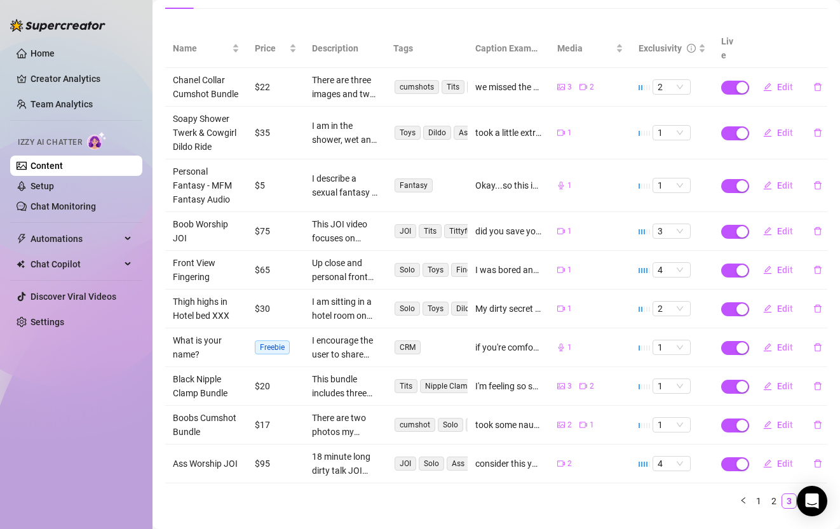
scroll to position [155, 0]
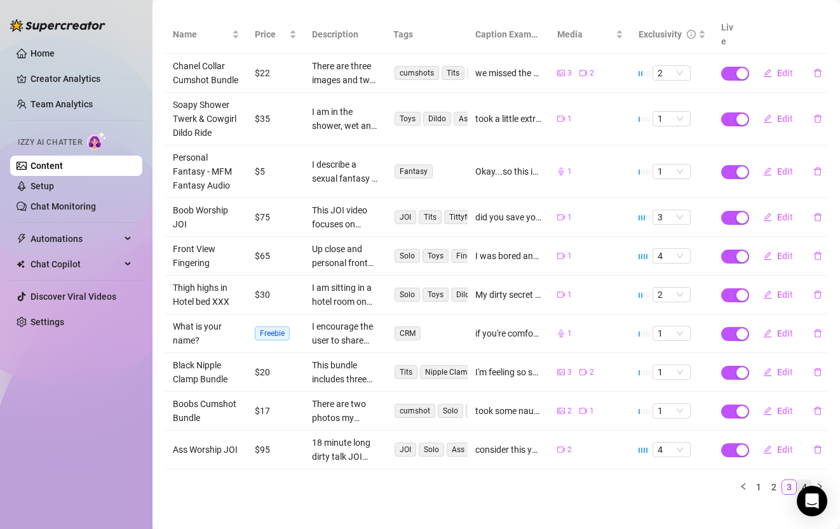
click at [803, 481] on link "4" at bounding box center [805, 488] width 14 height 14
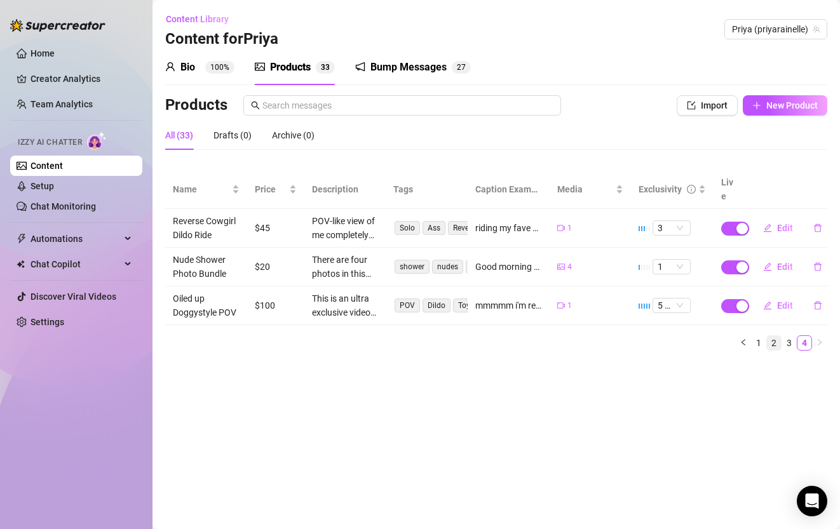
click at [779, 336] on link "2" at bounding box center [774, 343] width 14 height 14
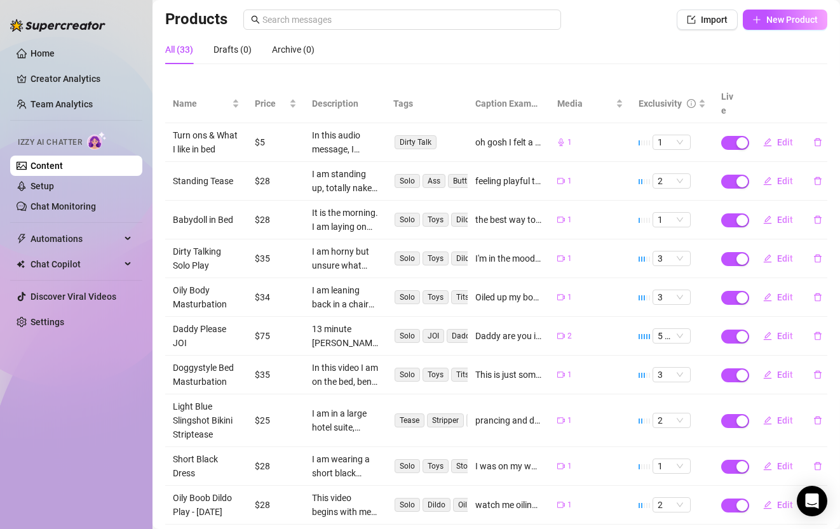
scroll to position [93, 0]
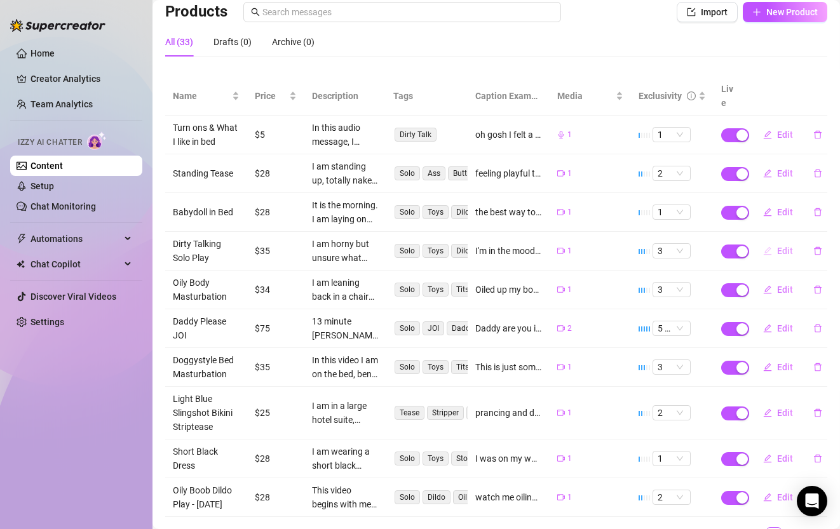
click at [786, 246] on span "Edit" at bounding box center [785, 251] width 16 height 10
type textarea "I'm in the mood to play 🤭😈 I'm so hornyyyyyy babe🥺..... I hope you don't mind m…"
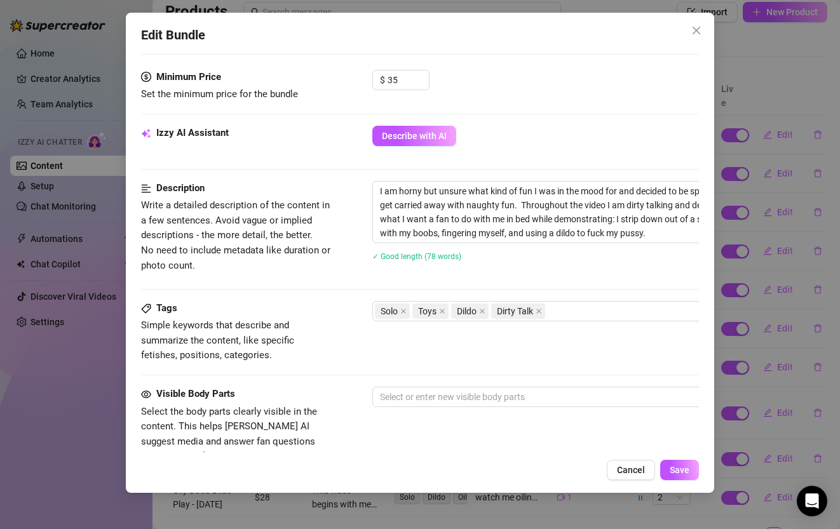
scroll to position [296, 0]
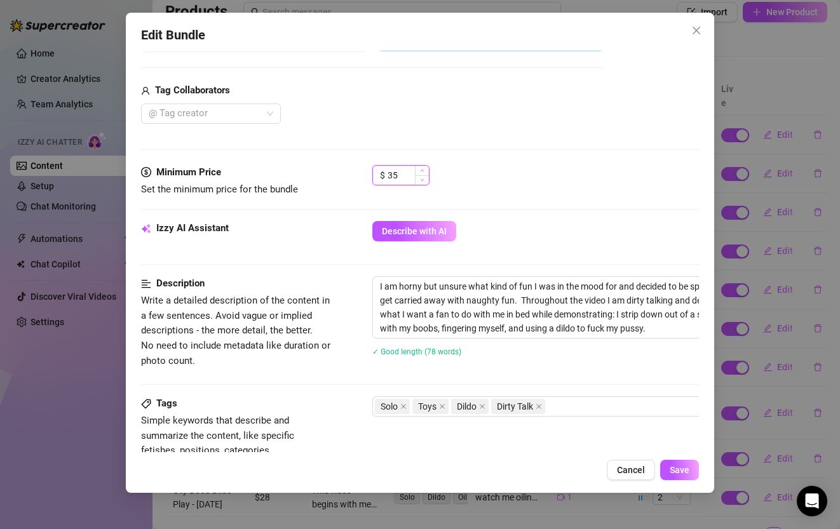
drag, startPoint x: 404, startPoint y: 170, endPoint x: 375, endPoint y: 170, distance: 28.6
click at [375, 170] on div "$ 35" at bounding box center [400, 175] width 57 height 20
type input "50"
click at [684, 469] on span "Save" at bounding box center [680, 470] width 20 height 10
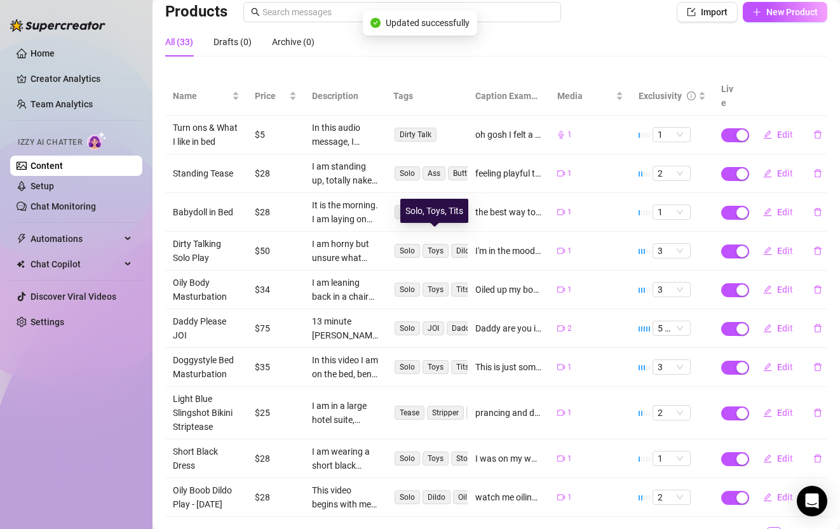
scroll to position [141, 0]
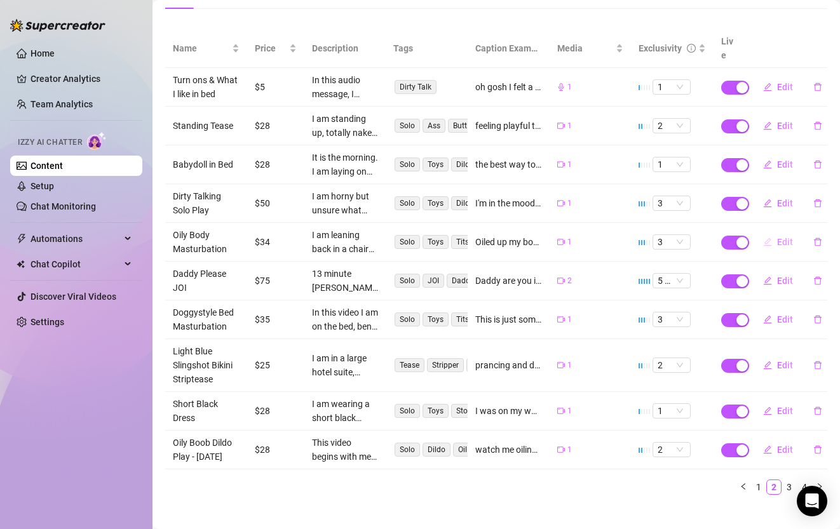
click at [788, 237] on span "Edit" at bounding box center [785, 242] width 16 height 10
type textarea "Oiled up my body after the shower and felt inspired to enjoy a little play time…"
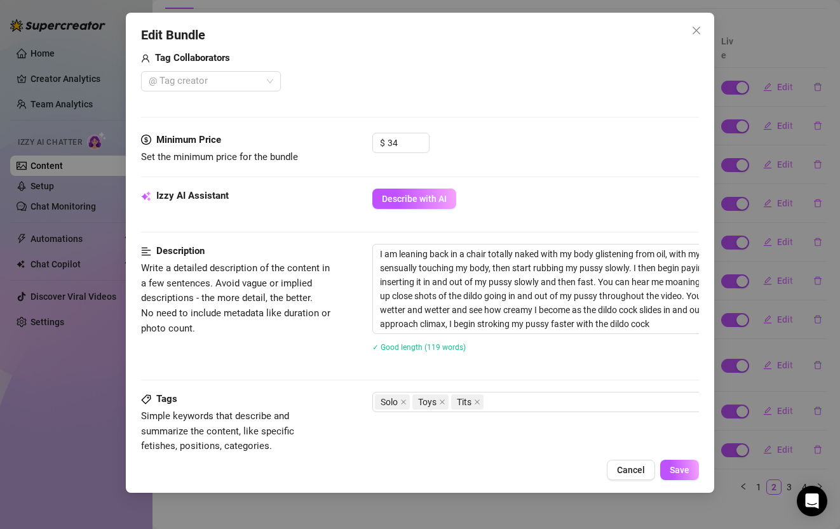
scroll to position [311, 0]
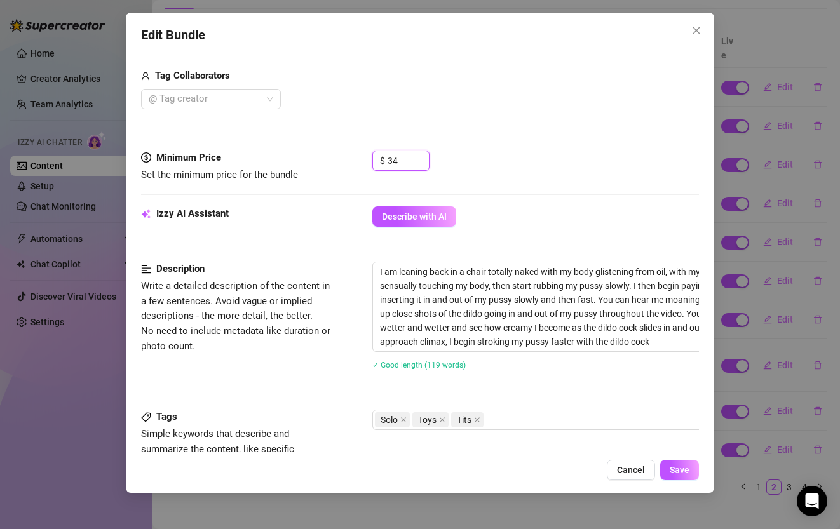
drag, startPoint x: 409, startPoint y: 158, endPoint x: 350, endPoint y: 157, distance: 59.1
click at [350, 157] on div "Minimum Price Set the minimum price for the bundle $ 34" at bounding box center [419, 167] width 557 height 32
type input "45"
click at [685, 471] on span "Save" at bounding box center [680, 470] width 20 height 10
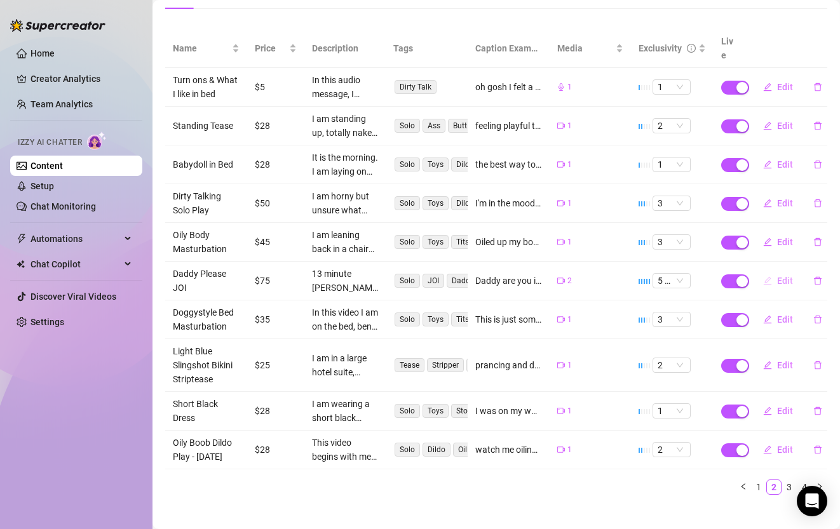
click at [789, 276] on span "Edit" at bounding box center [785, 281] width 16 height 10
type textarea "Daddy are you in the mood to spoil me with your cum [DATE]? 💦 I know you're tir…"
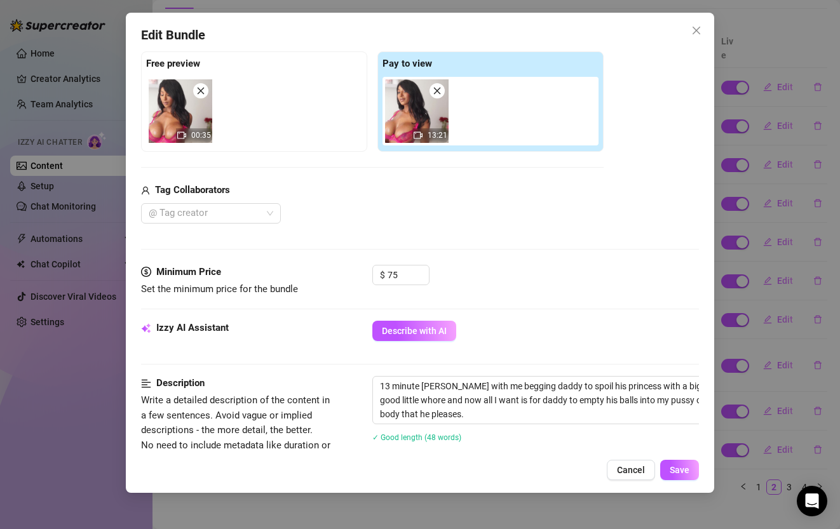
scroll to position [297, 0]
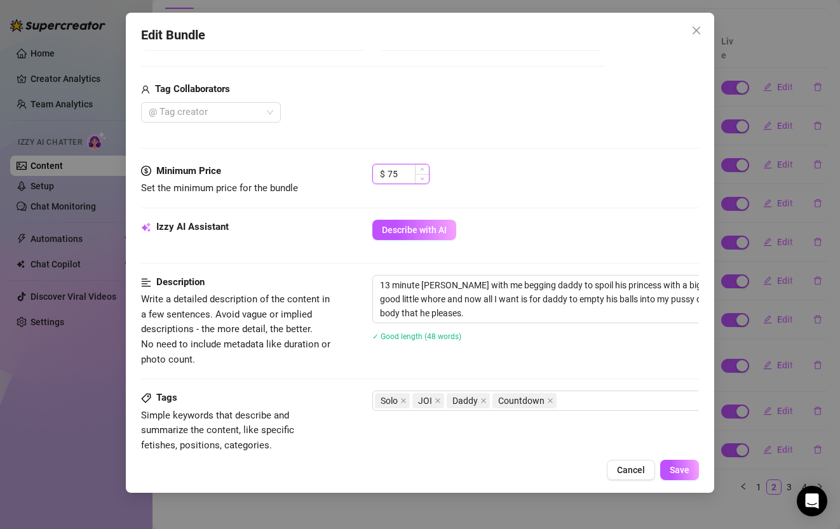
drag, startPoint x: 406, startPoint y: 178, endPoint x: 379, endPoint y: 175, distance: 26.8
click at [379, 175] on div "$ 75" at bounding box center [400, 174] width 57 height 20
type input "85"
click at [686, 467] on span "Save" at bounding box center [680, 470] width 20 height 10
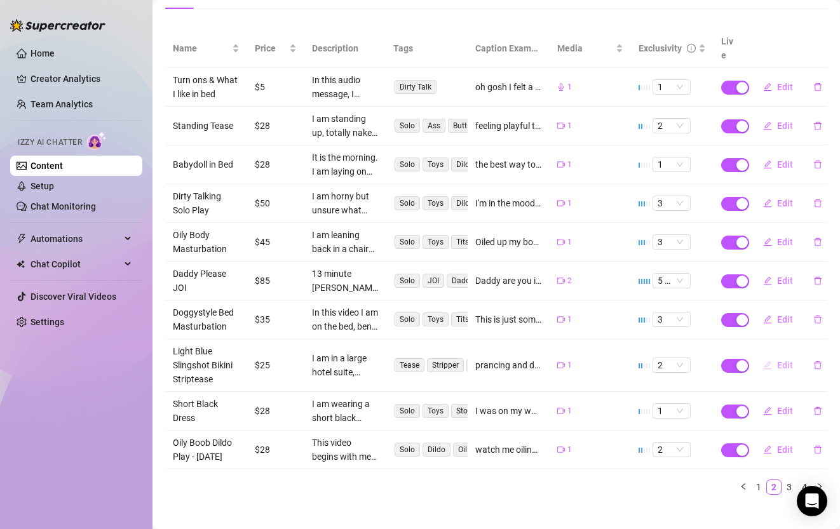
click at [791, 360] on span "Edit" at bounding box center [785, 365] width 16 height 10
type textarea "prancing and dancing in my light blue slingshot and stripper heels 🤍 🎀💙 then st…"
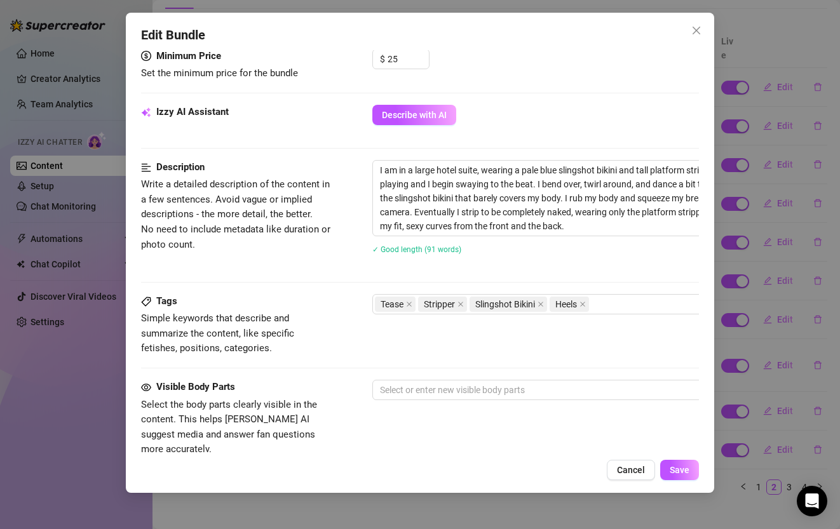
scroll to position [418, 0]
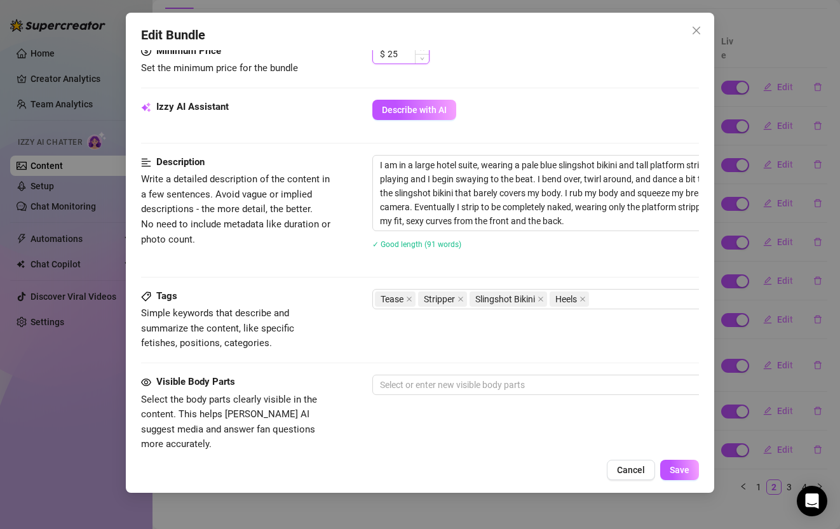
click at [402, 55] on input "25" at bounding box center [408, 53] width 41 height 19
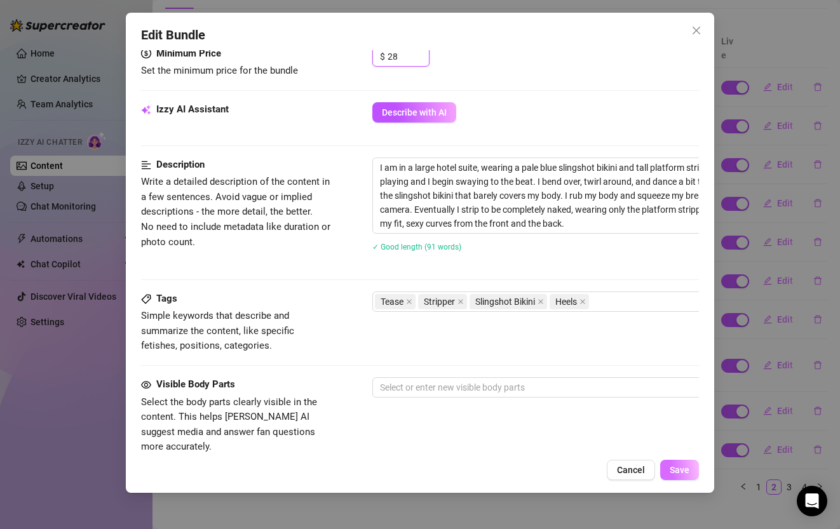
type input "28"
click at [683, 474] on span "Save" at bounding box center [680, 470] width 20 height 10
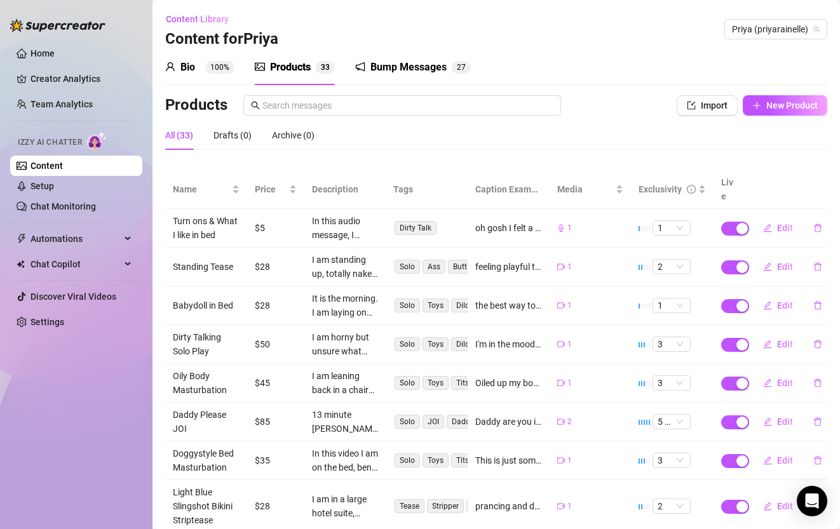
scroll to position [141, 0]
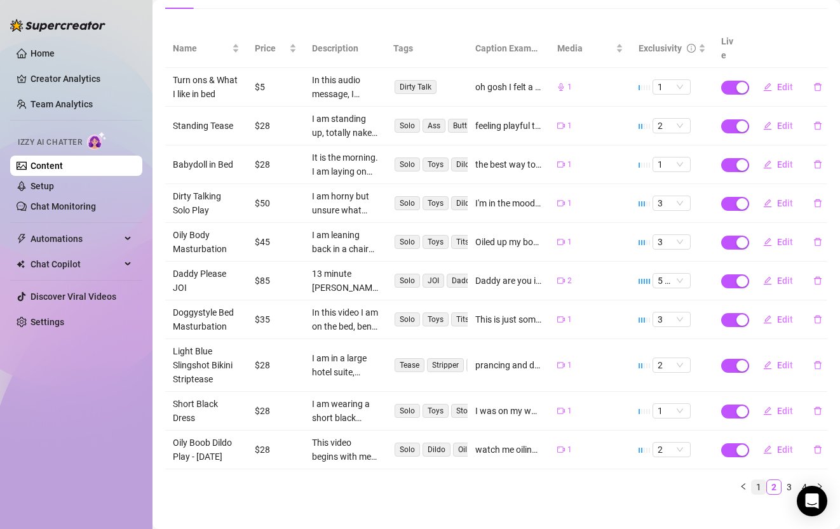
click at [758, 481] on link "1" at bounding box center [759, 488] width 14 height 14
